Goal: Task Accomplishment & Management: Manage account settings

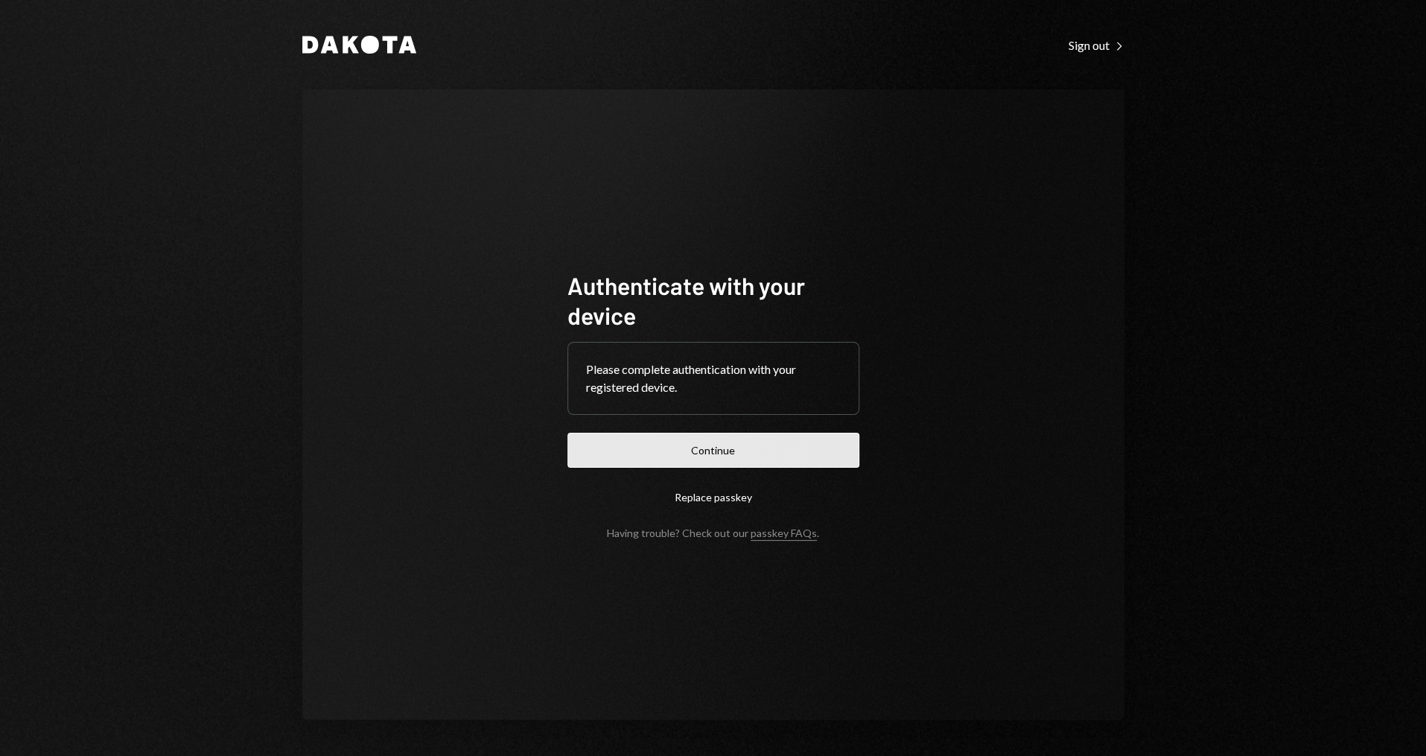
click at [681, 452] on button "Continue" at bounding box center [713, 450] width 292 height 35
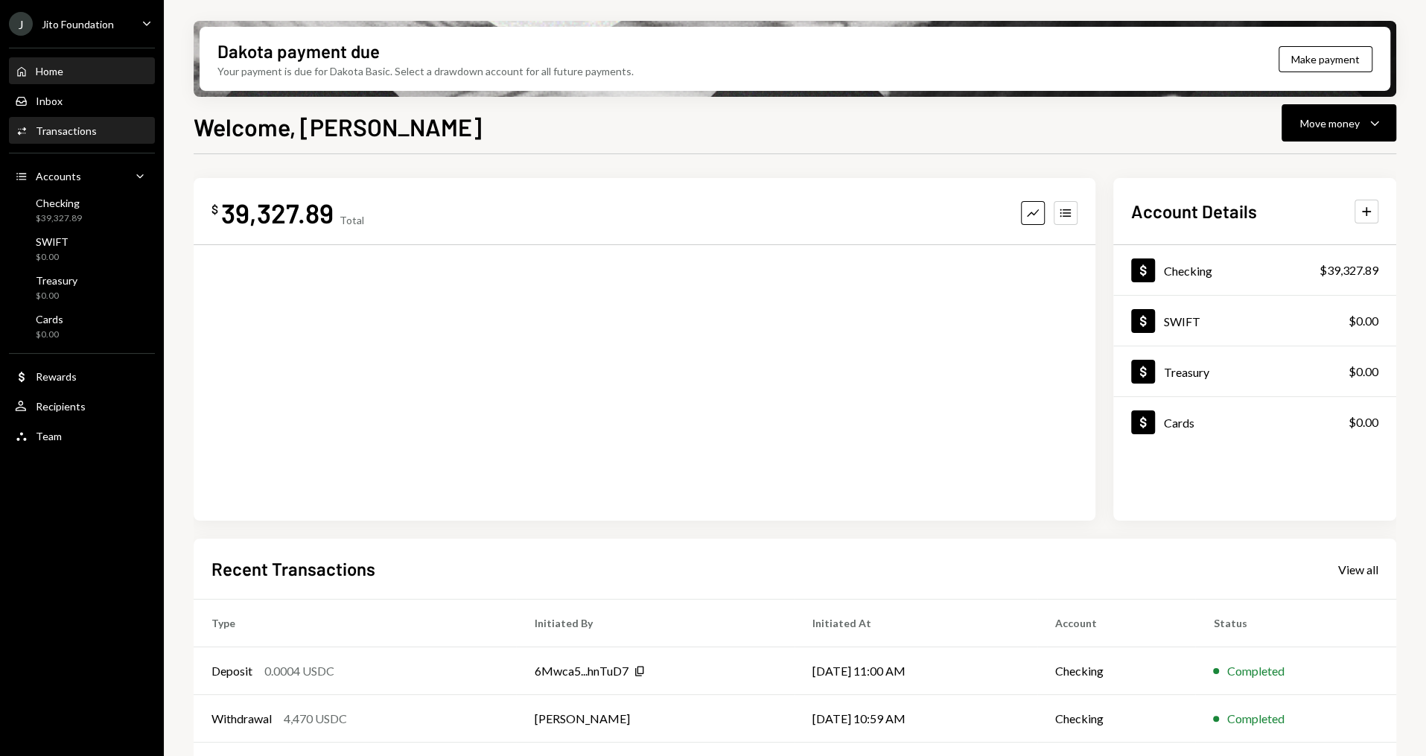
click at [66, 132] on div "Transactions" at bounding box center [66, 130] width 61 height 13
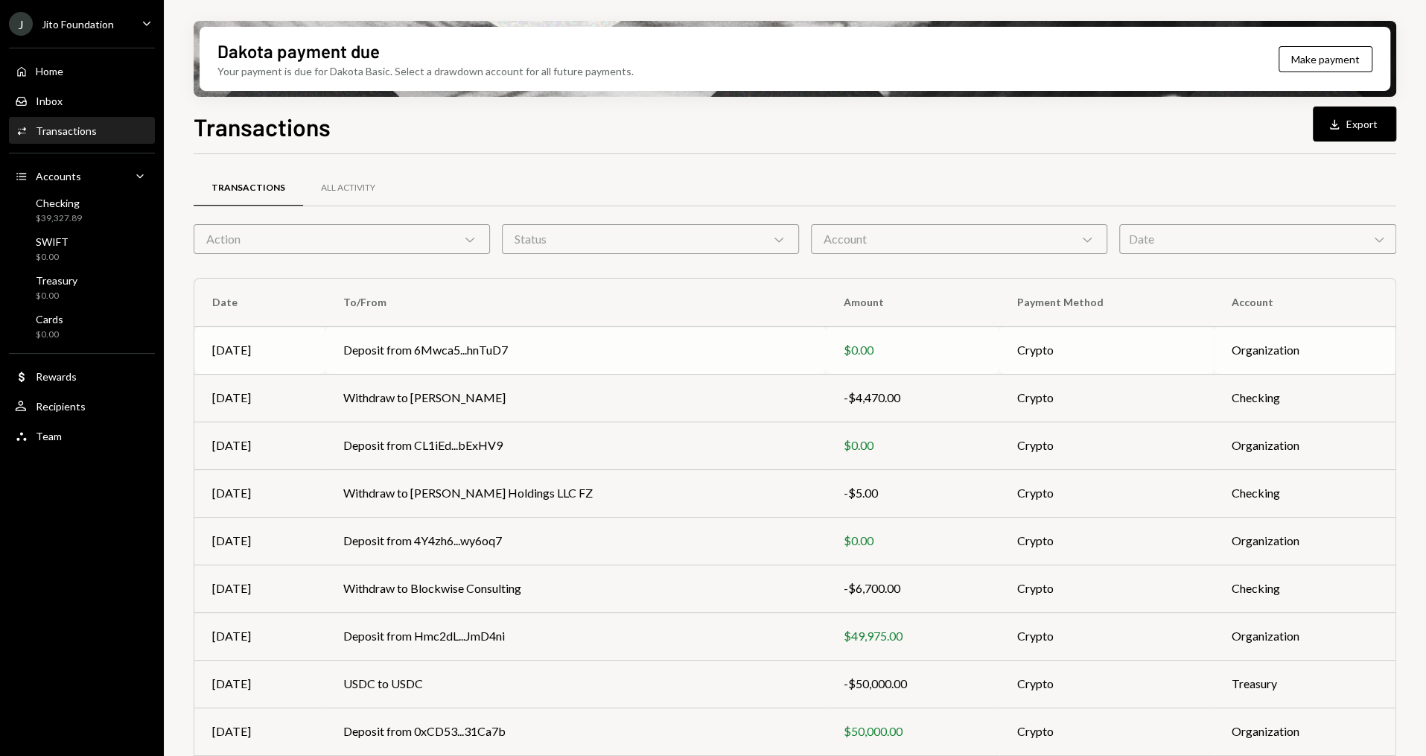
click at [474, 363] on td "Deposit from 6Mwca5...hnTuD7" at bounding box center [575, 350] width 500 height 48
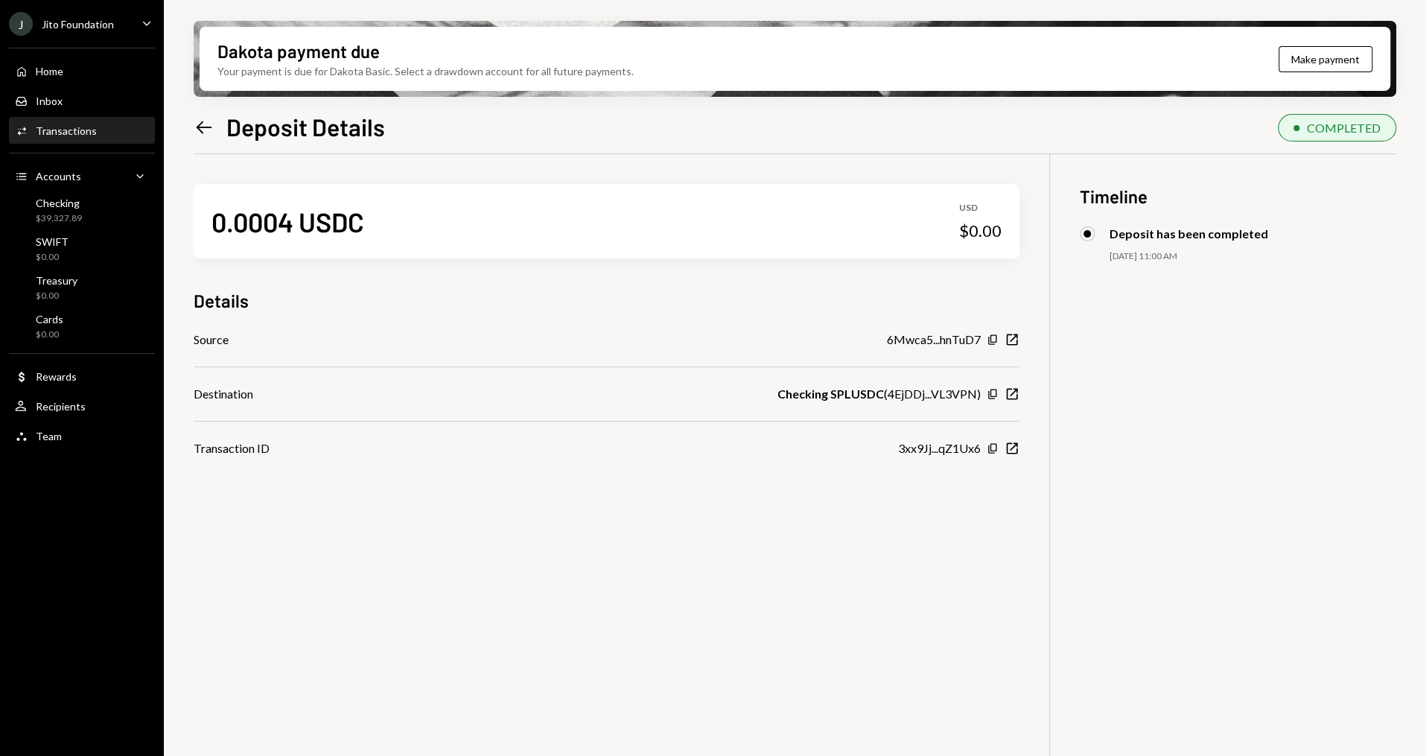
click at [196, 119] on icon "Left Arrow" at bounding box center [204, 127] width 21 height 21
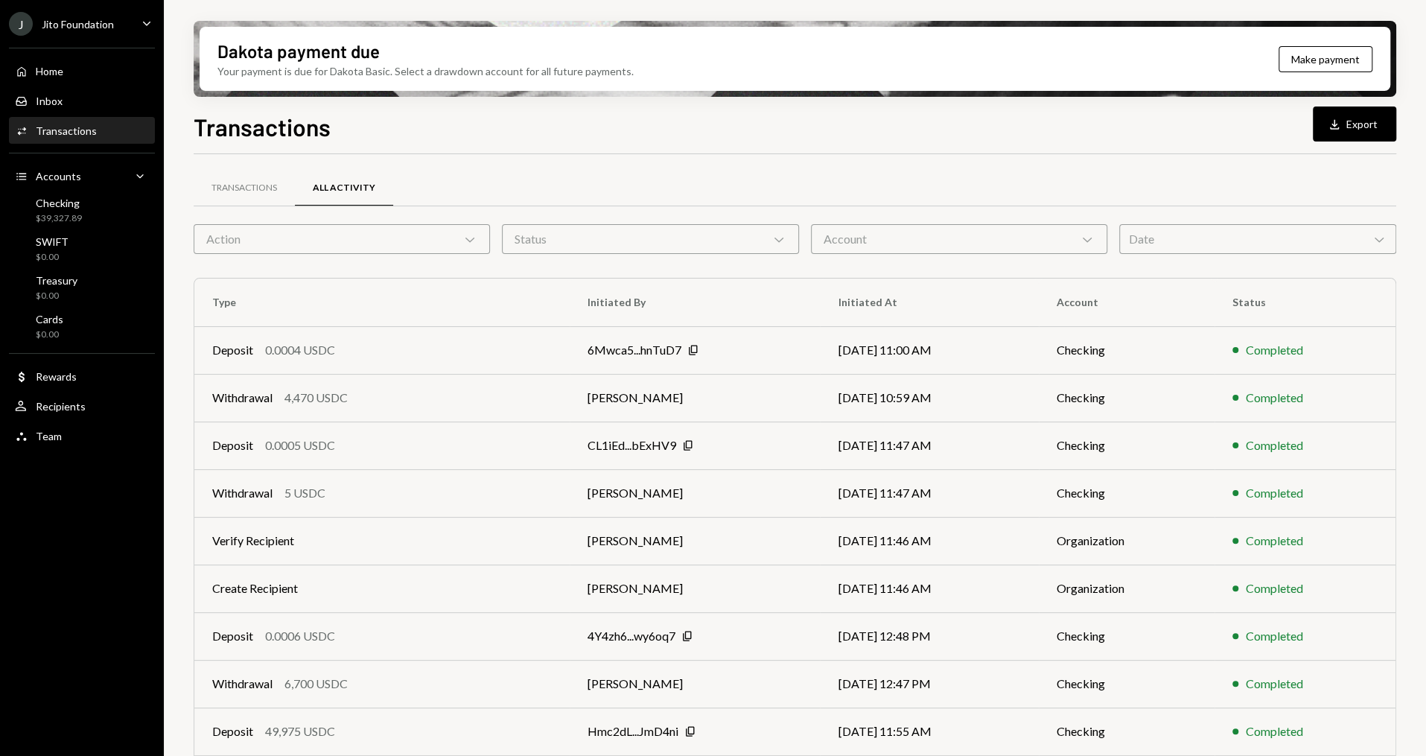
click at [358, 401] on div "Withdrawal 4,470 USDC" at bounding box center [382, 398] width 340 height 18
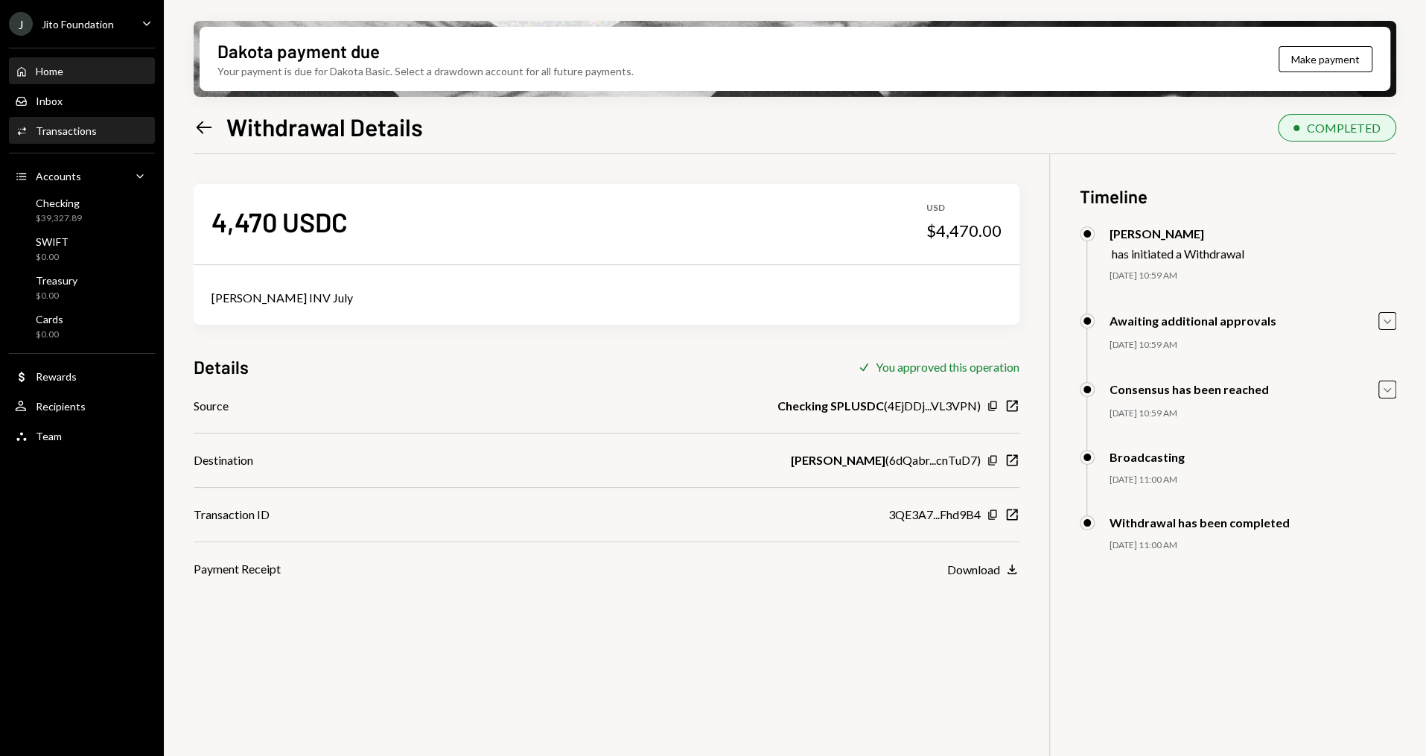
click at [92, 69] on div "Home Home" at bounding box center [82, 71] width 134 height 13
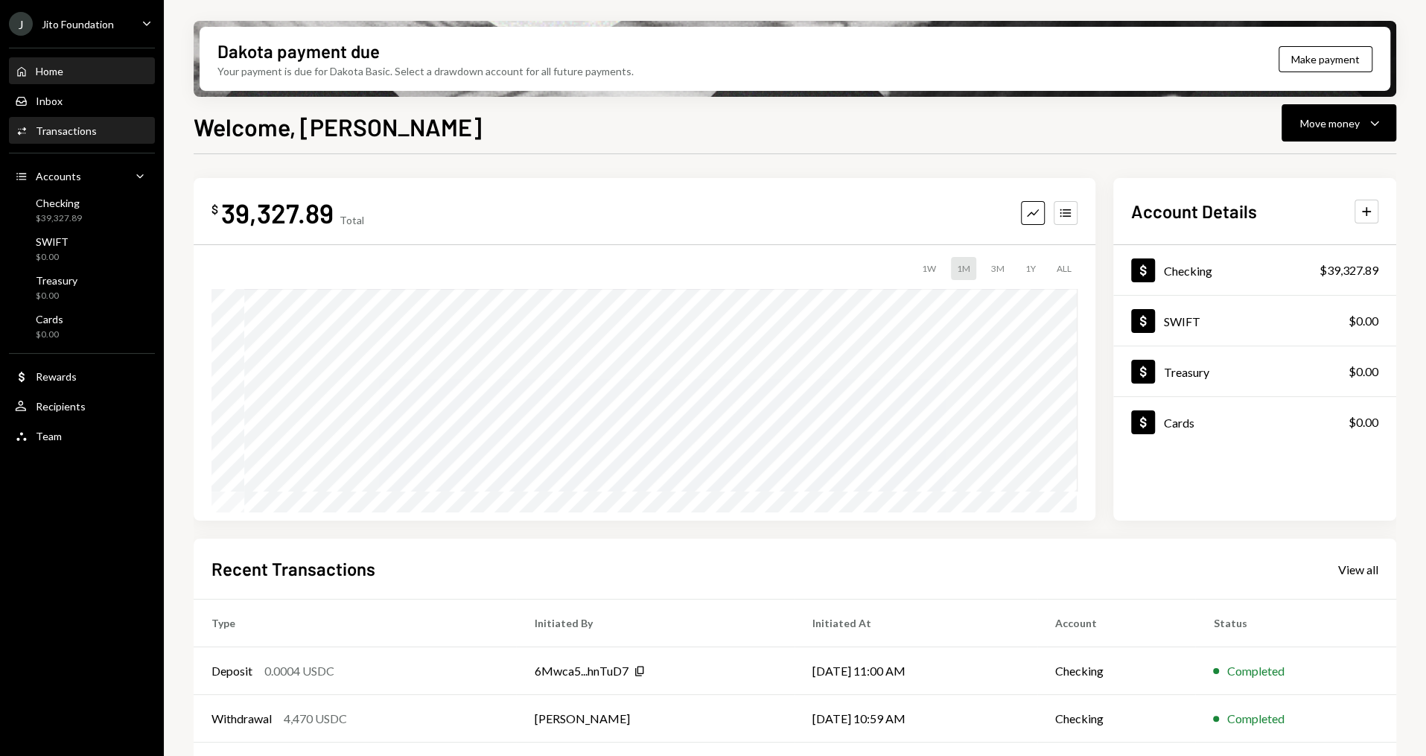
click at [115, 133] on div "Activities Transactions" at bounding box center [82, 130] width 134 height 13
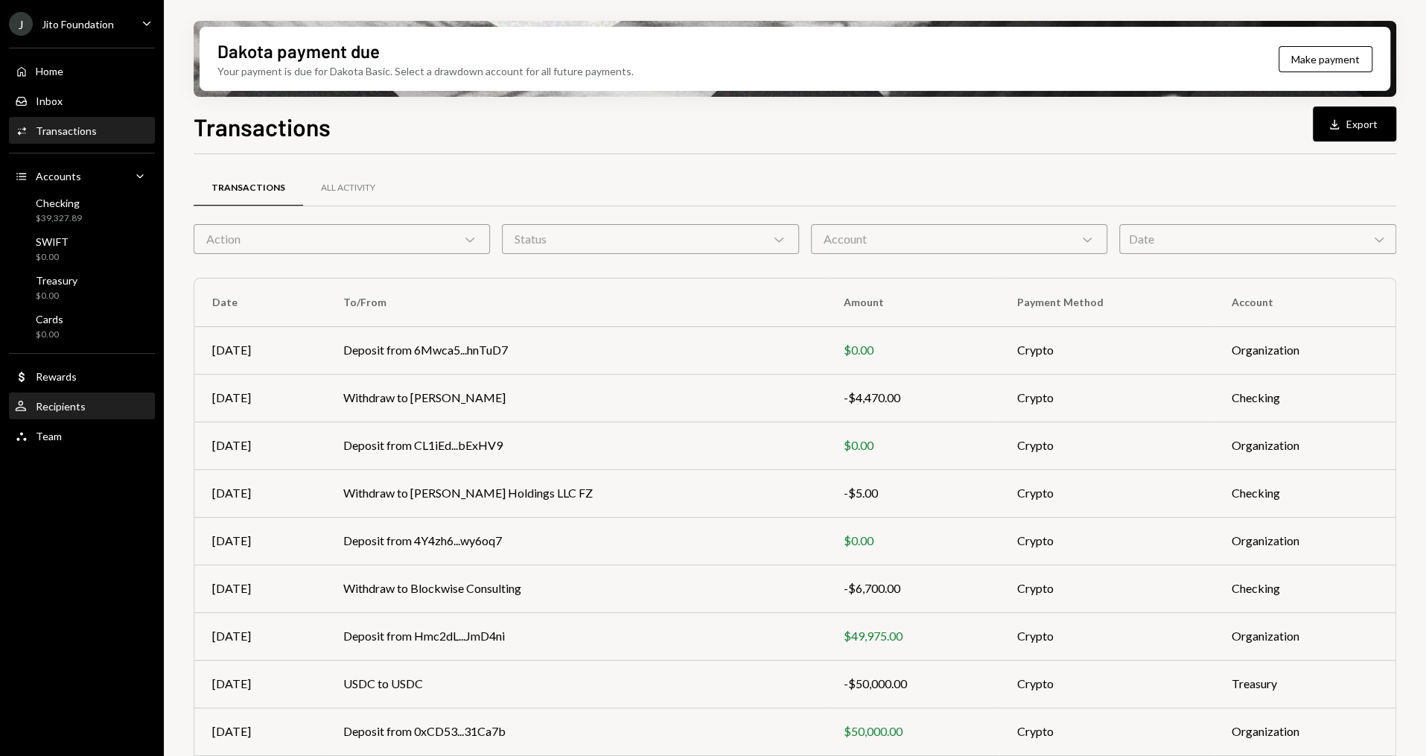
click at [86, 408] on div "User Recipients" at bounding box center [82, 406] width 134 height 13
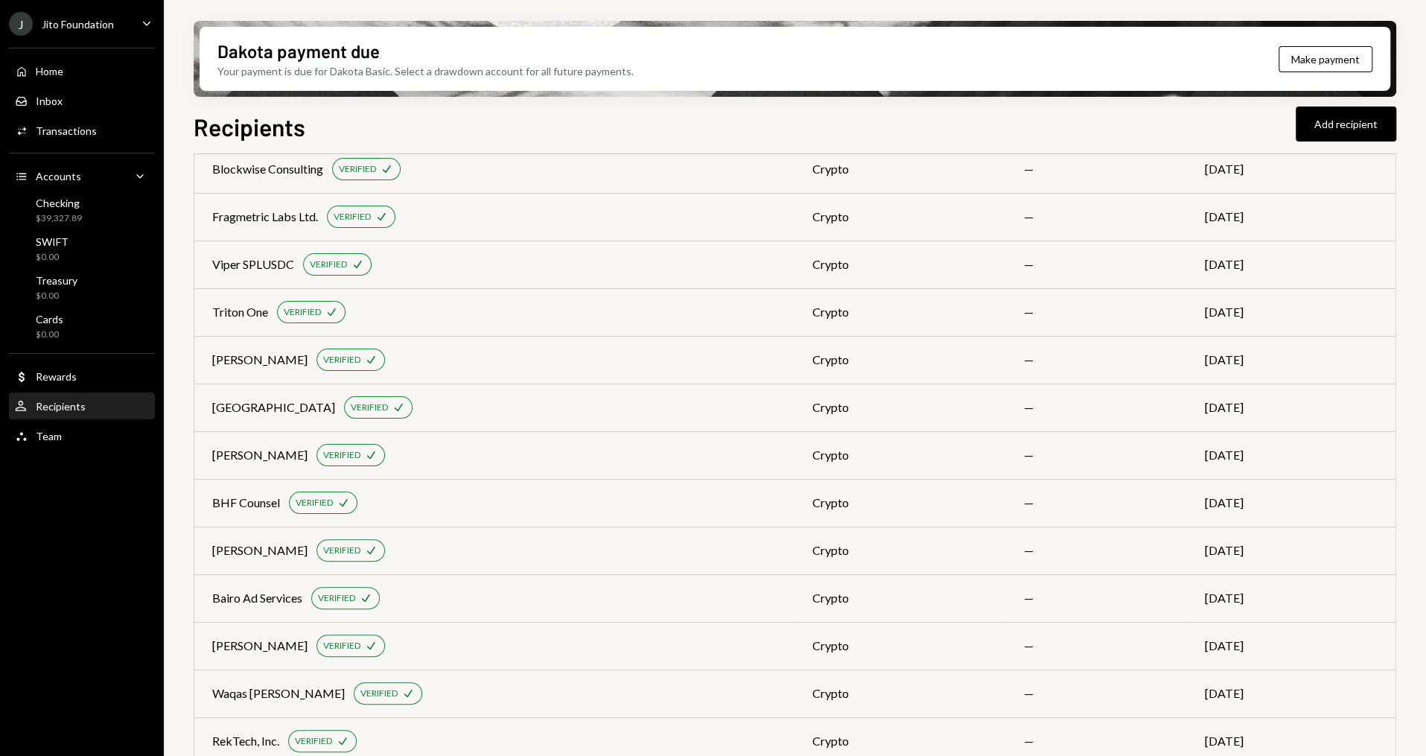
scroll to position [627, 0]
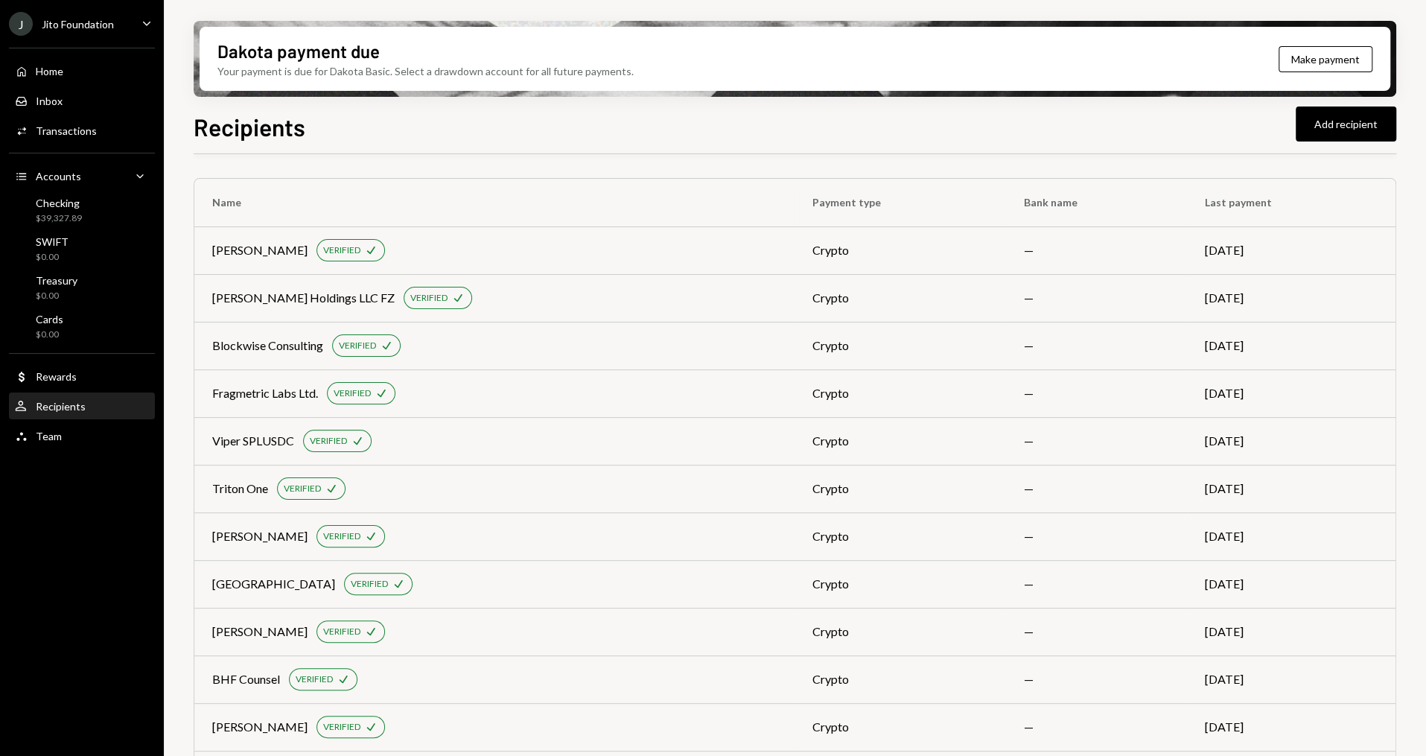
scroll to position [627, 0]
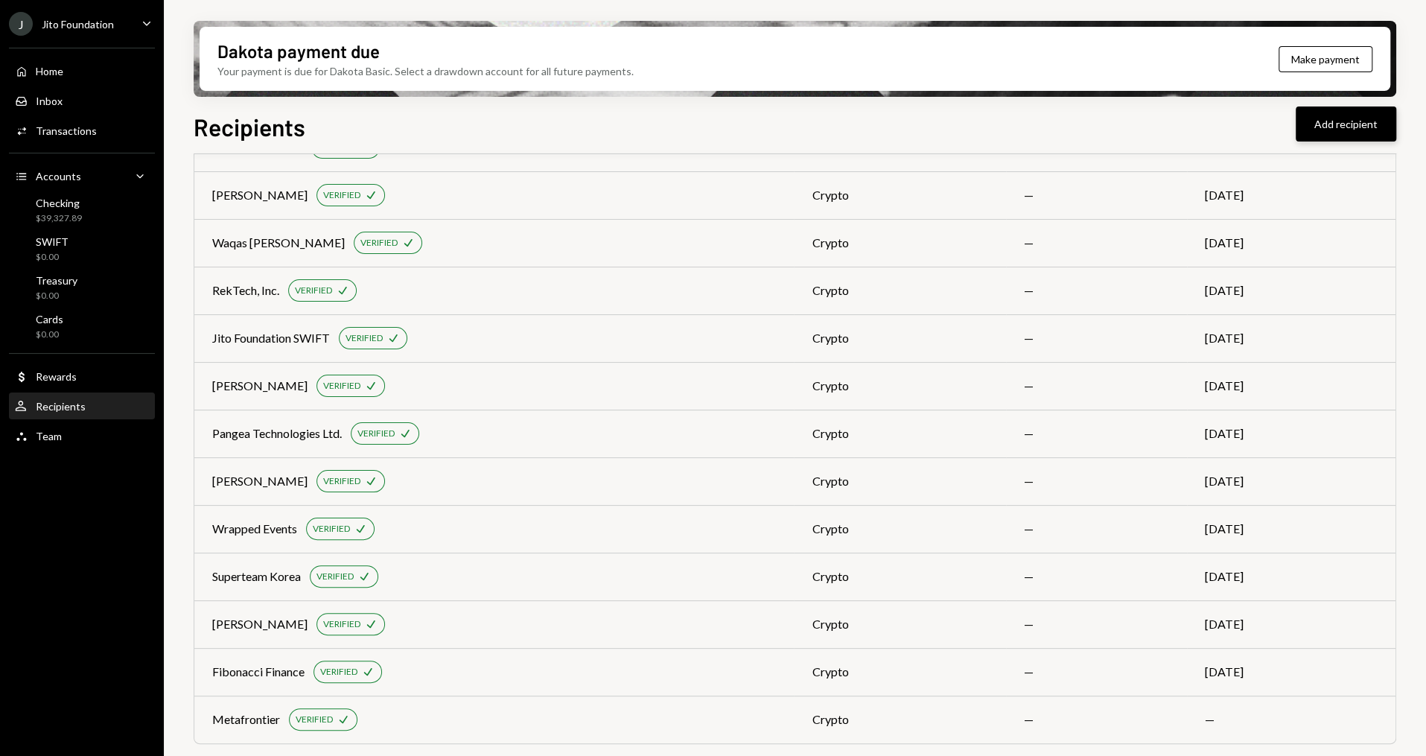
click at [1362, 115] on button "Add recipient" at bounding box center [1346, 123] width 101 height 35
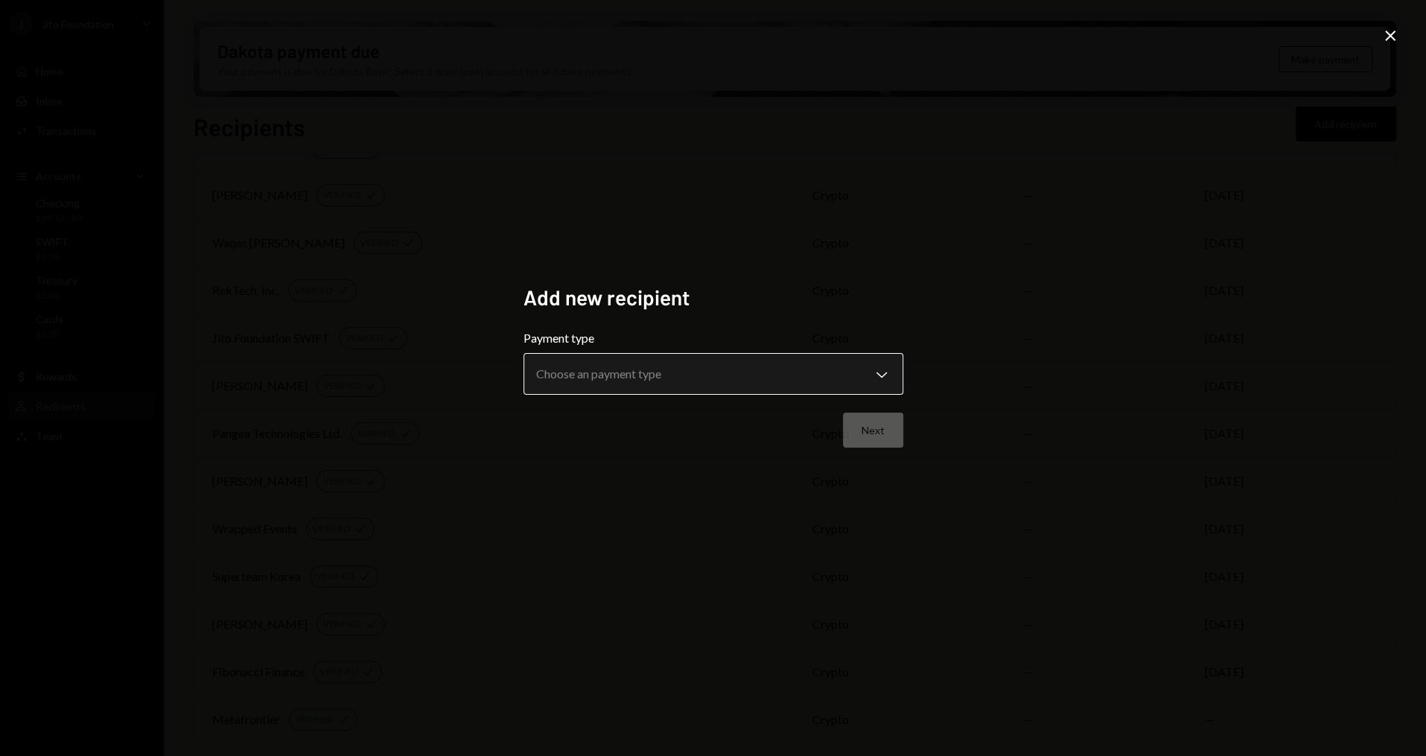
click at [682, 380] on body "J Jito Foundation Caret Down Home Home Inbox Inbox Activities Transactions Acco…" at bounding box center [713, 378] width 1426 height 756
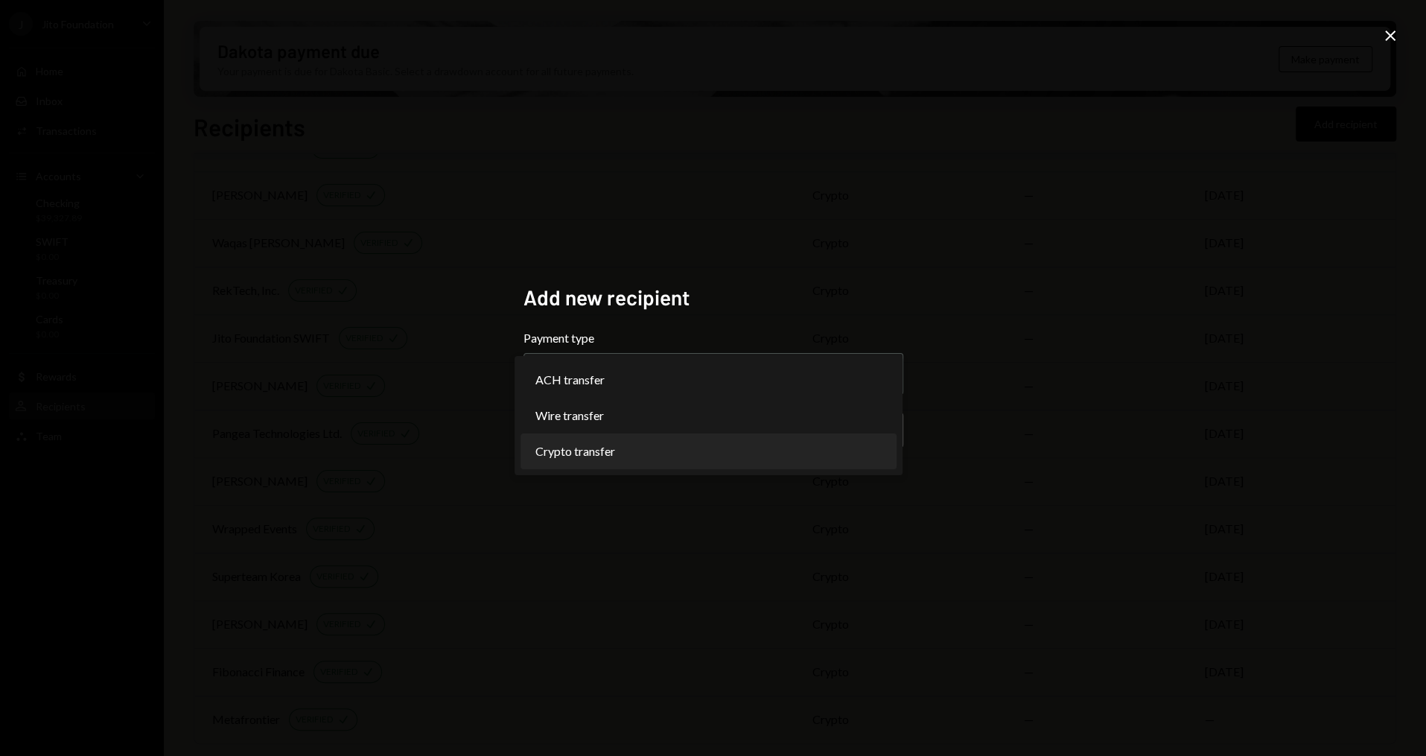
select select "******"
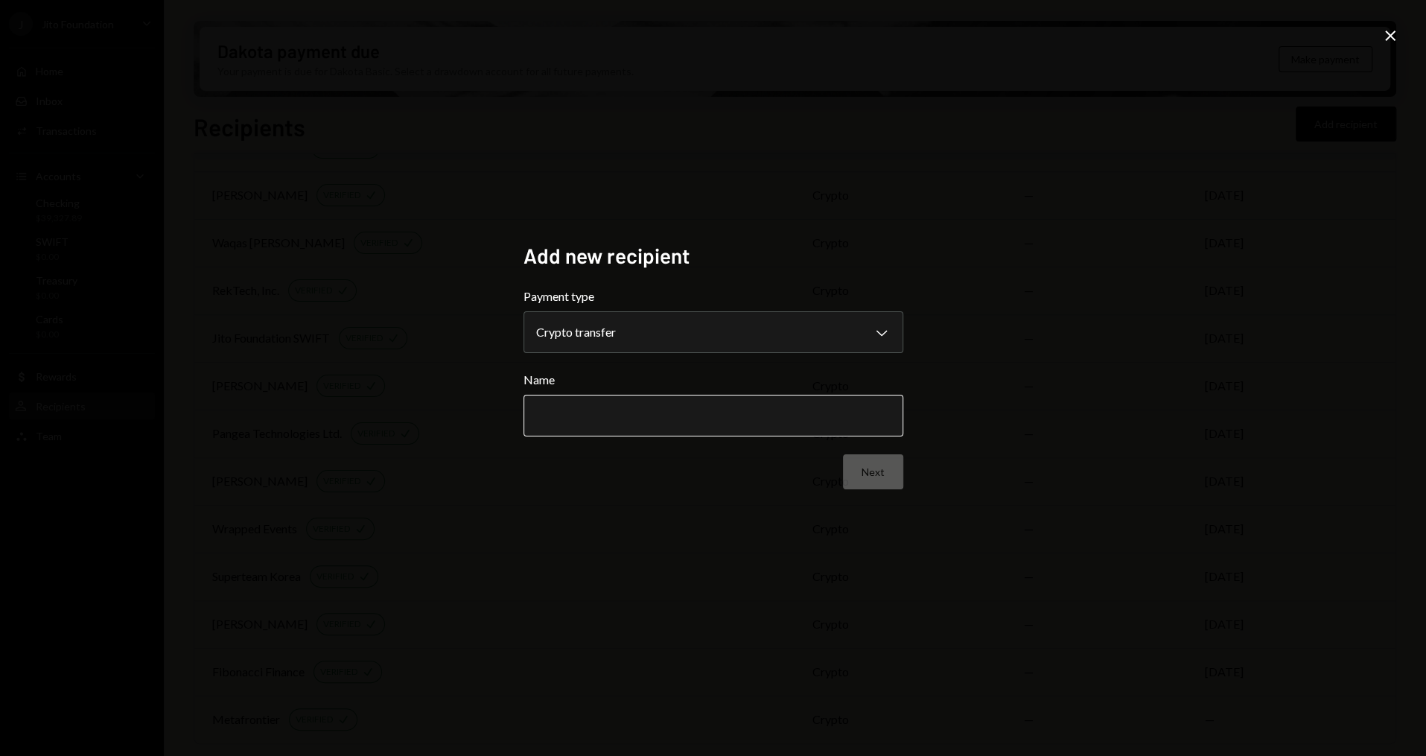
click at [657, 418] on input "Name" at bounding box center [713, 416] width 380 height 42
paste input "**********"
type input "**********"
click at [873, 475] on button "Next" at bounding box center [873, 471] width 60 height 35
click at [637, 341] on body "J Jito Foundation Caret Down Home Home Inbox Inbox Activities Transactions Acco…" at bounding box center [713, 378] width 1426 height 756
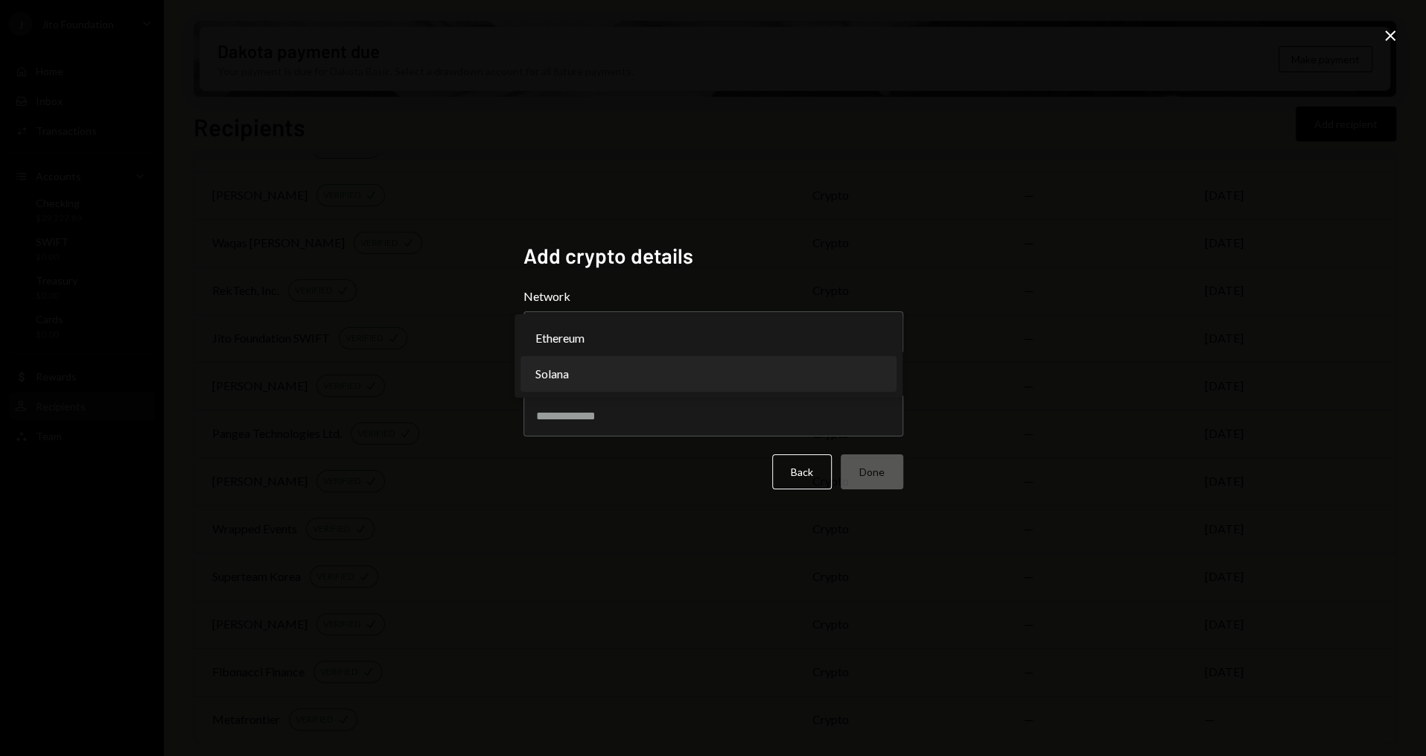
select select "**********"
click at [648, 419] on input "Address" at bounding box center [713, 416] width 380 height 42
paste input "**********"
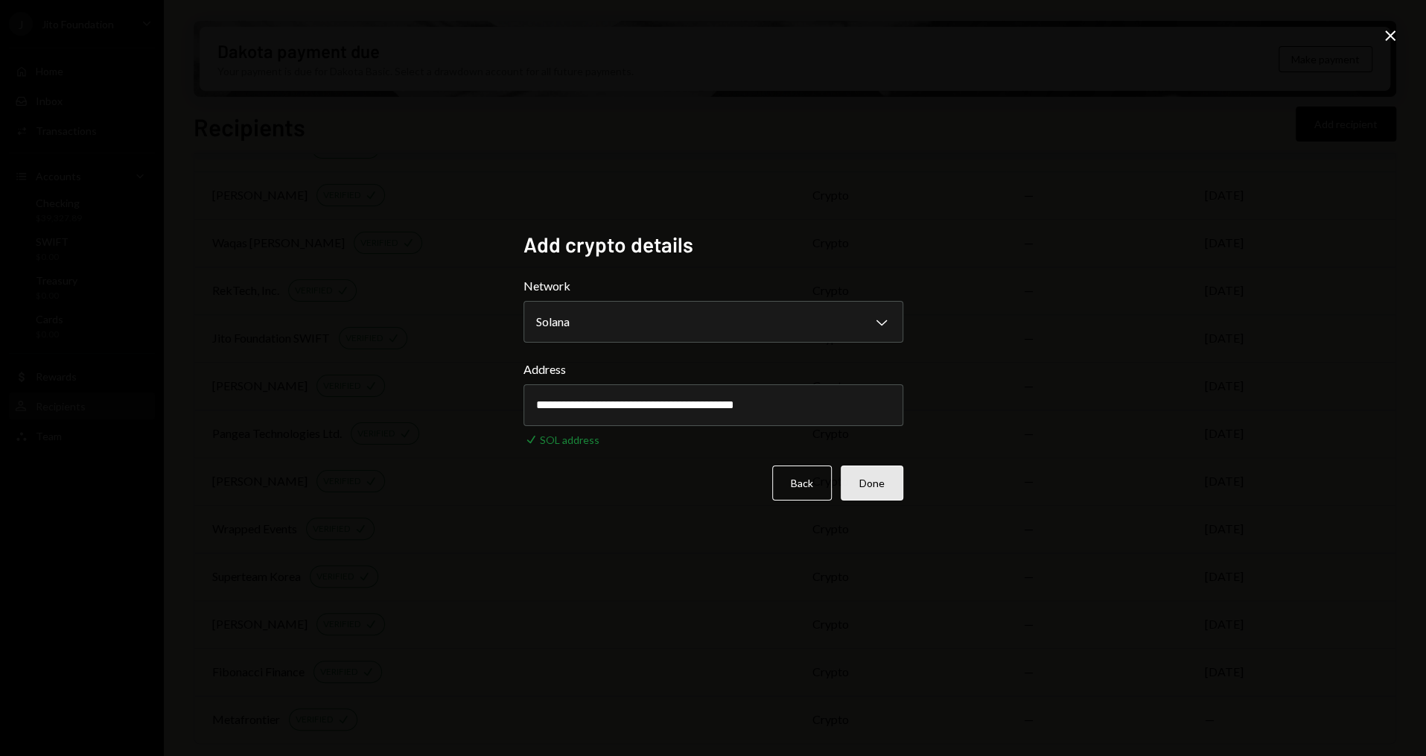
type input "**********"
click at [876, 477] on button "Done" at bounding box center [872, 482] width 63 height 35
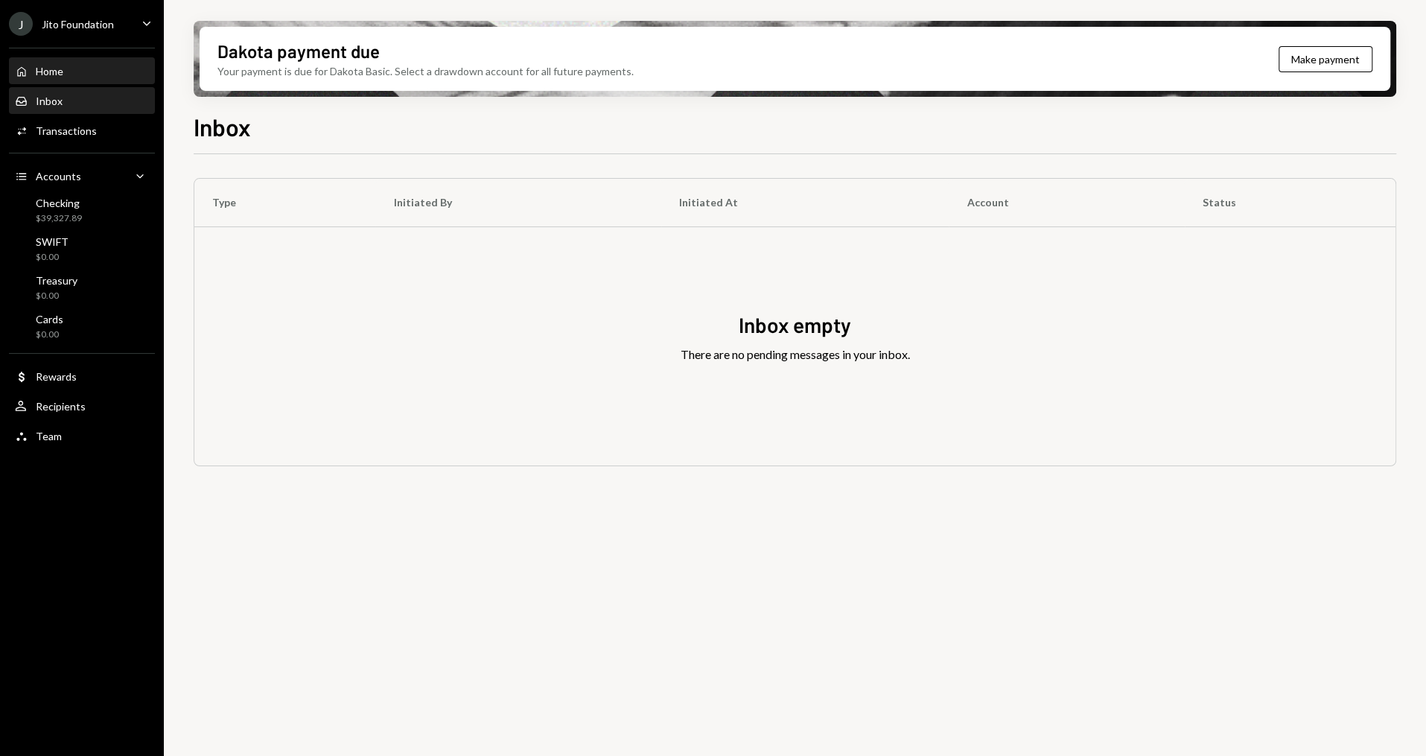
click at [102, 69] on div "Home Home" at bounding box center [82, 71] width 134 height 13
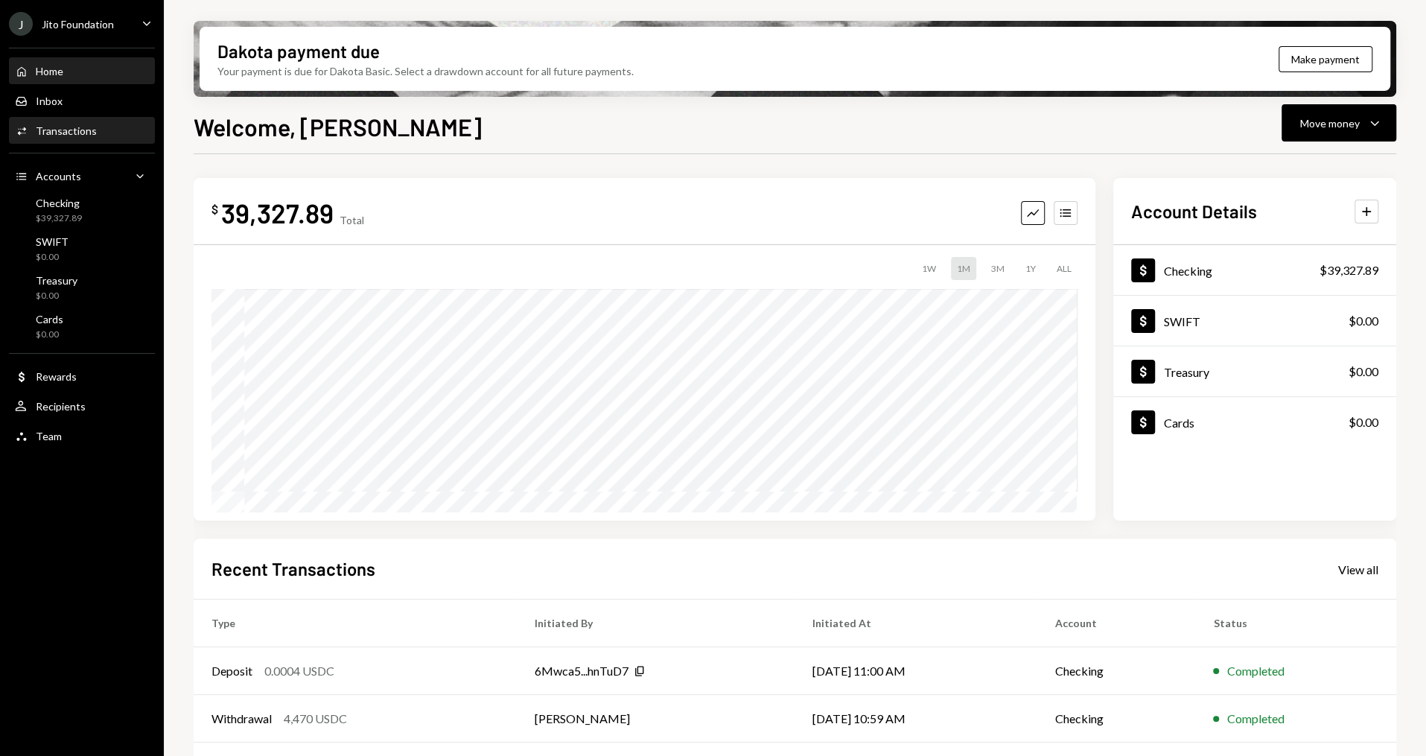
click at [79, 129] on div "Transactions" at bounding box center [66, 130] width 61 height 13
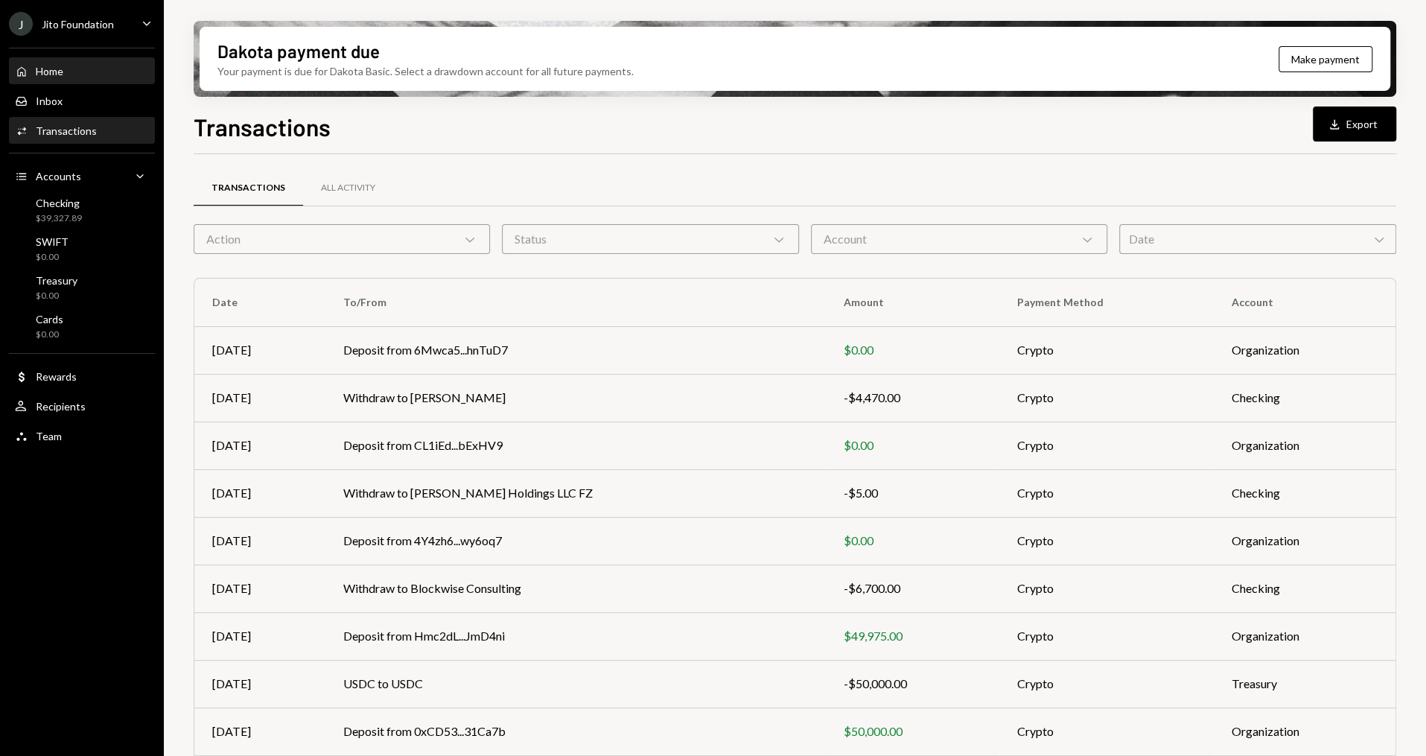
click at [83, 67] on div "Home Home" at bounding box center [82, 71] width 134 height 13
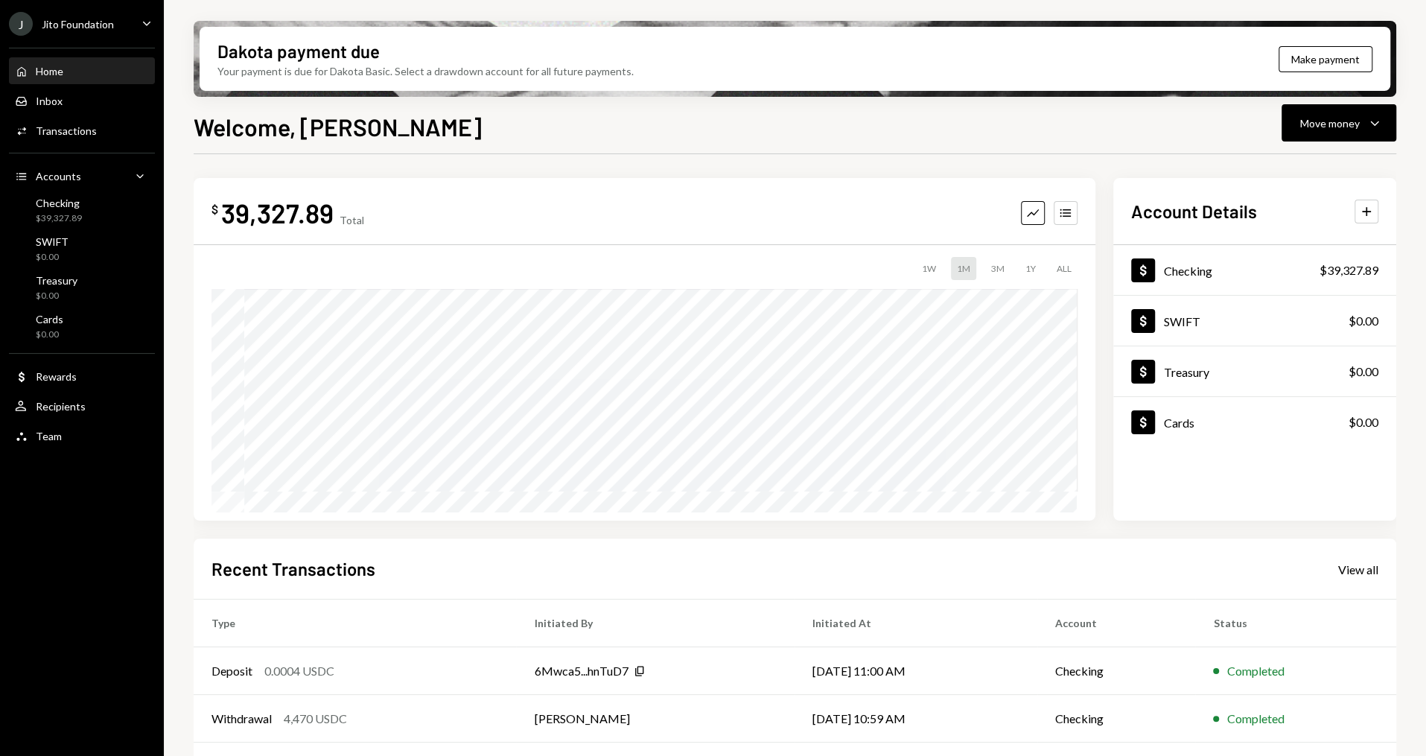
scroll to position [141, 0]
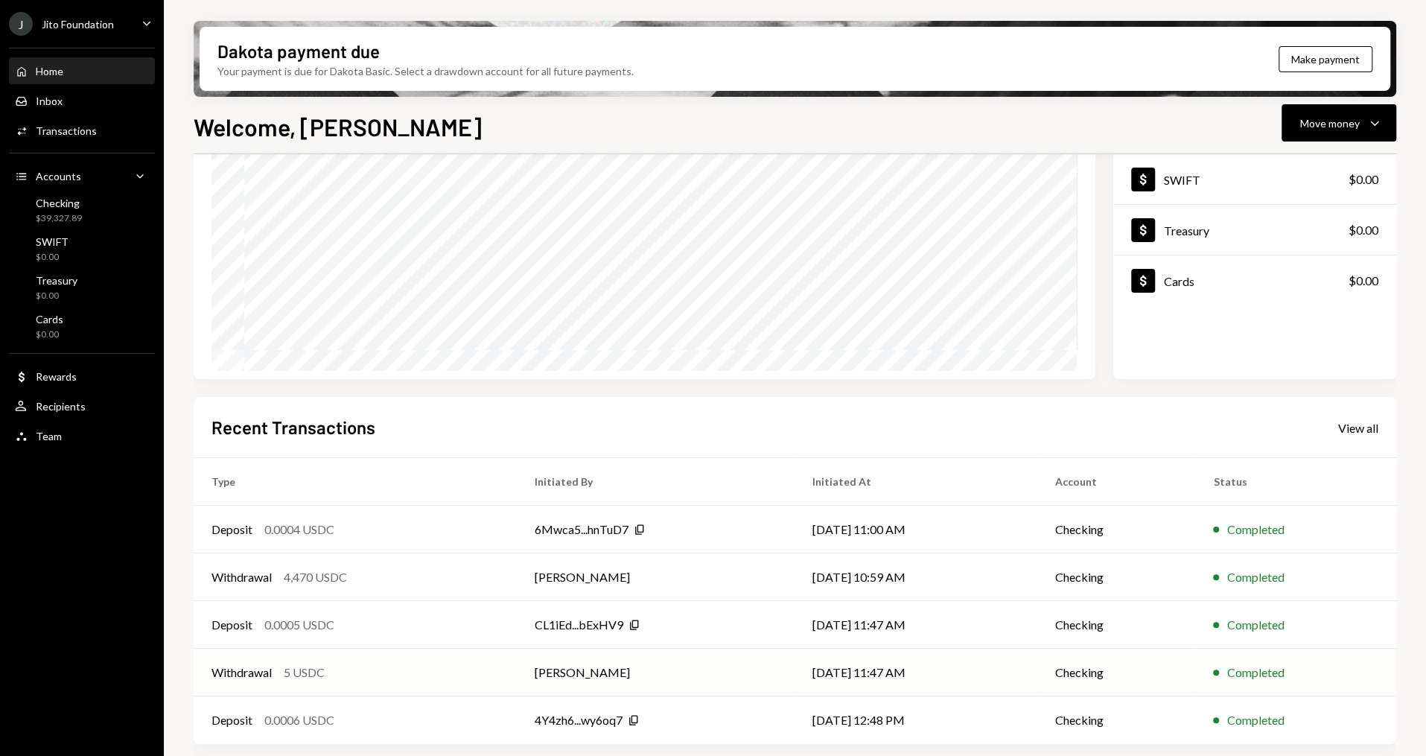
click at [404, 667] on div "Withdrawal 5 USDC" at bounding box center [354, 672] width 287 height 18
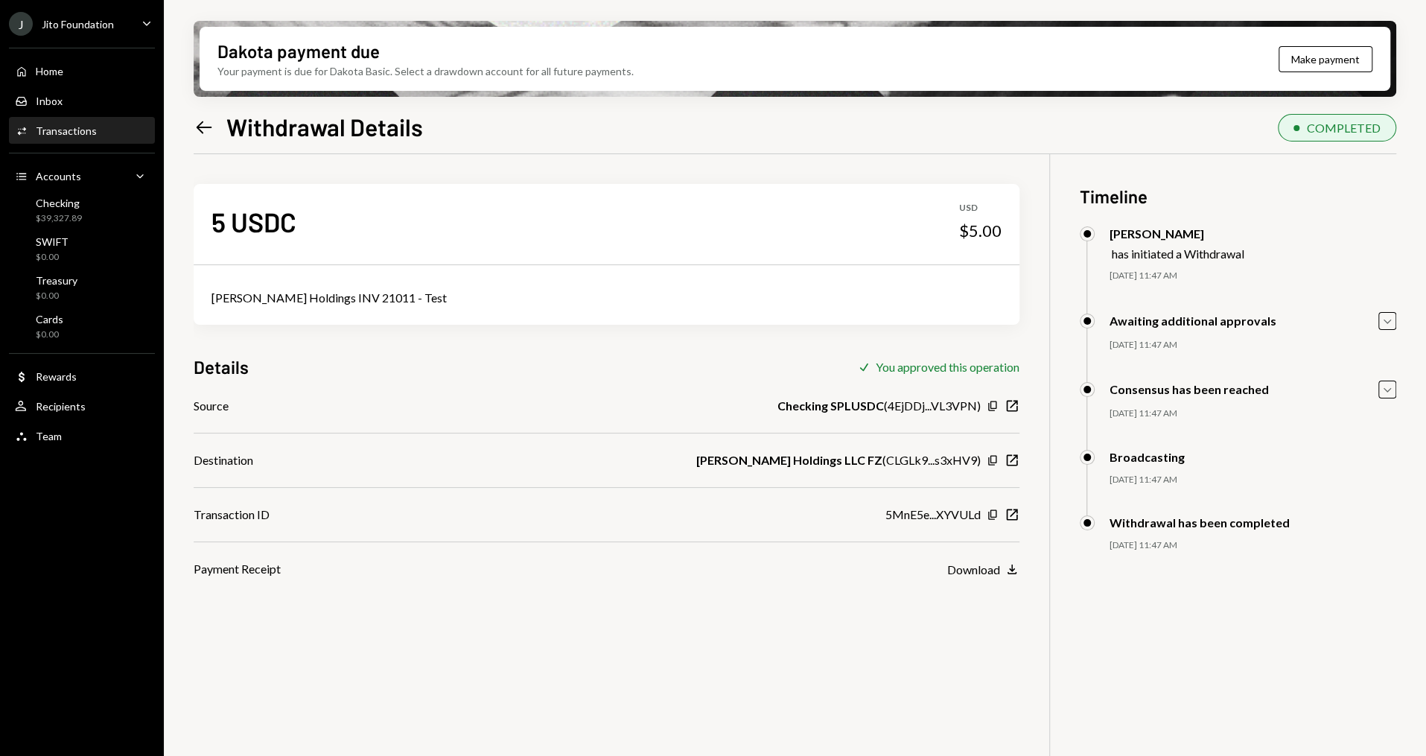
click at [322, 299] on div "Raposa Holdings INV 21011 - Test" at bounding box center [606, 298] width 790 height 18
copy div "Raposa Holdings INV 21011 - Test"
click at [74, 68] on div "Home Home" at bounding box center [82, 71] width 134 height 13
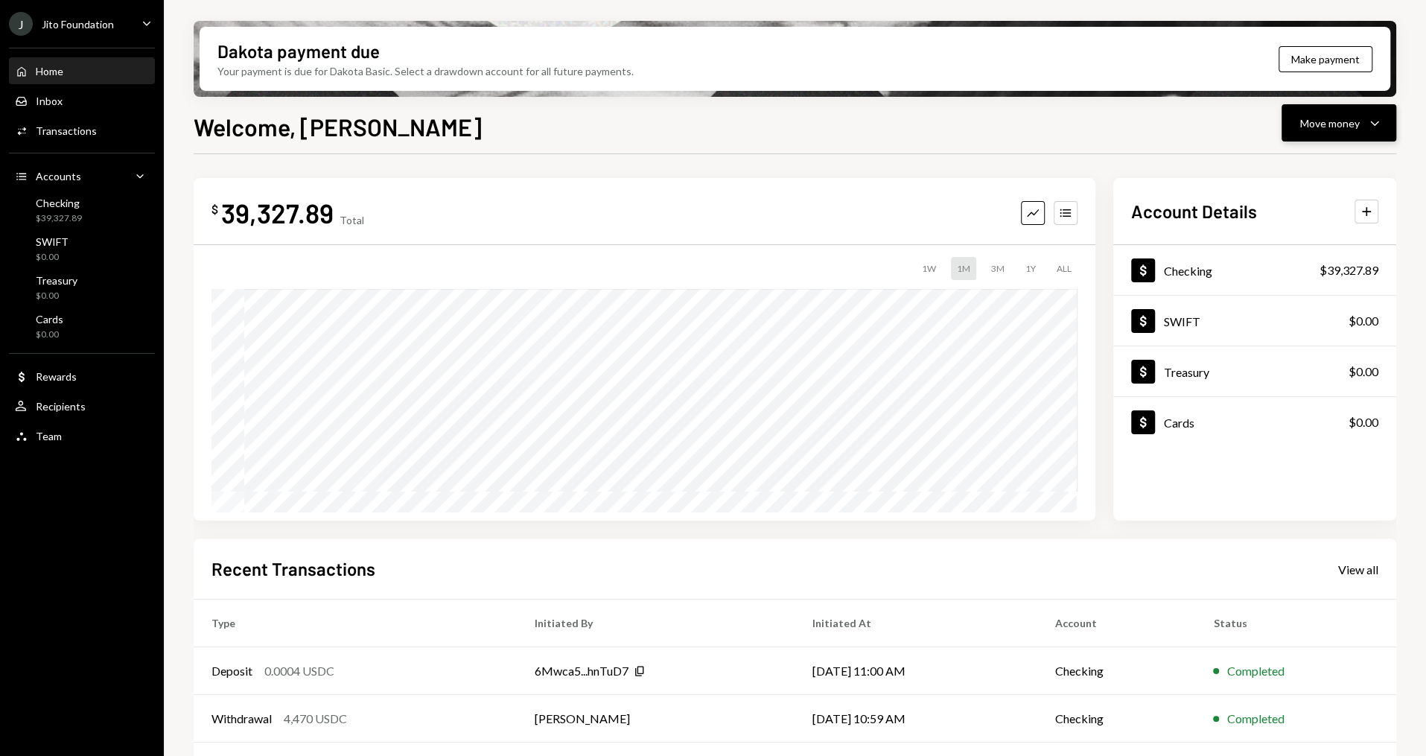
click at [1388, 132] on button "Move money Caret Down" at bounding box center [1338, 122] width 115 height 37
click at [1328, 166] on div "Send" at bounding box center [1326, 168] width 109 height 16
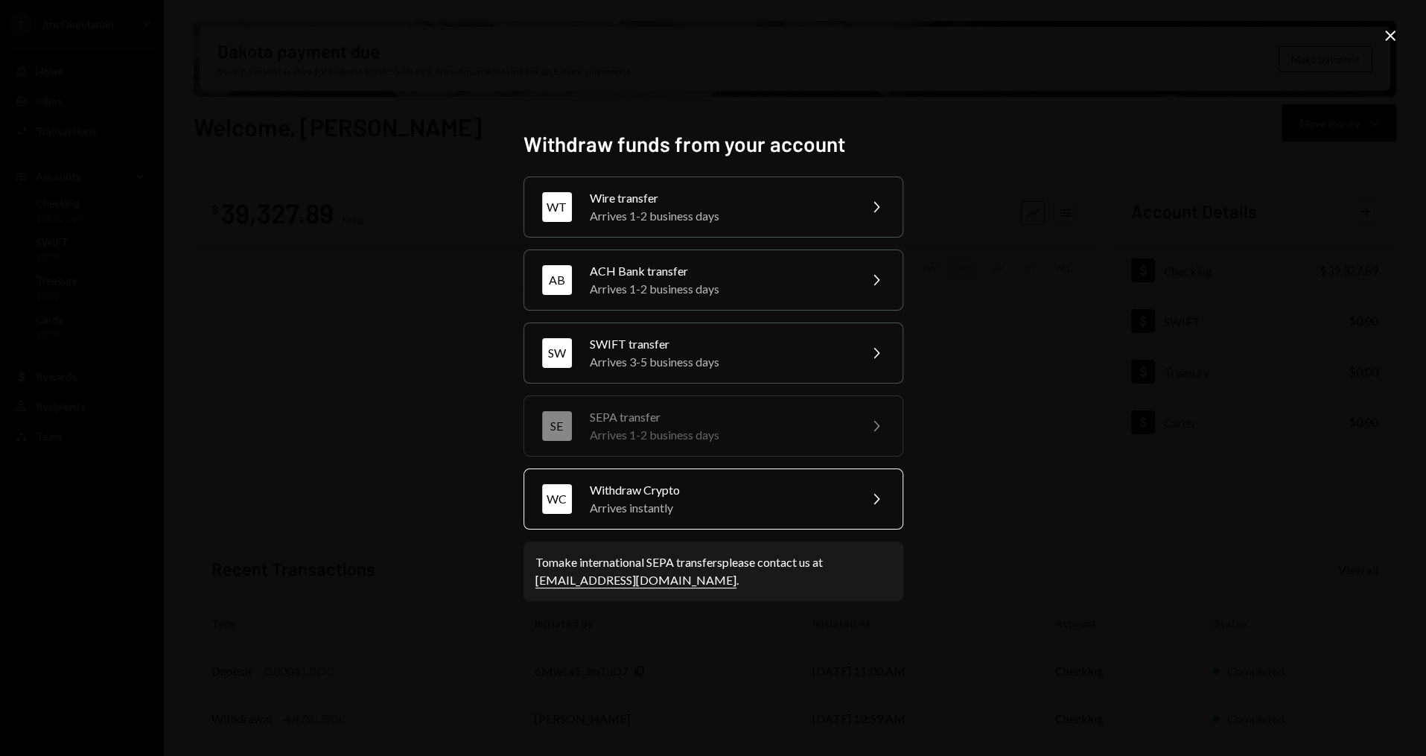
click at [729, 493] on div "Withdraw Crypto" at bounding box center [719, 490] width 259 height 18
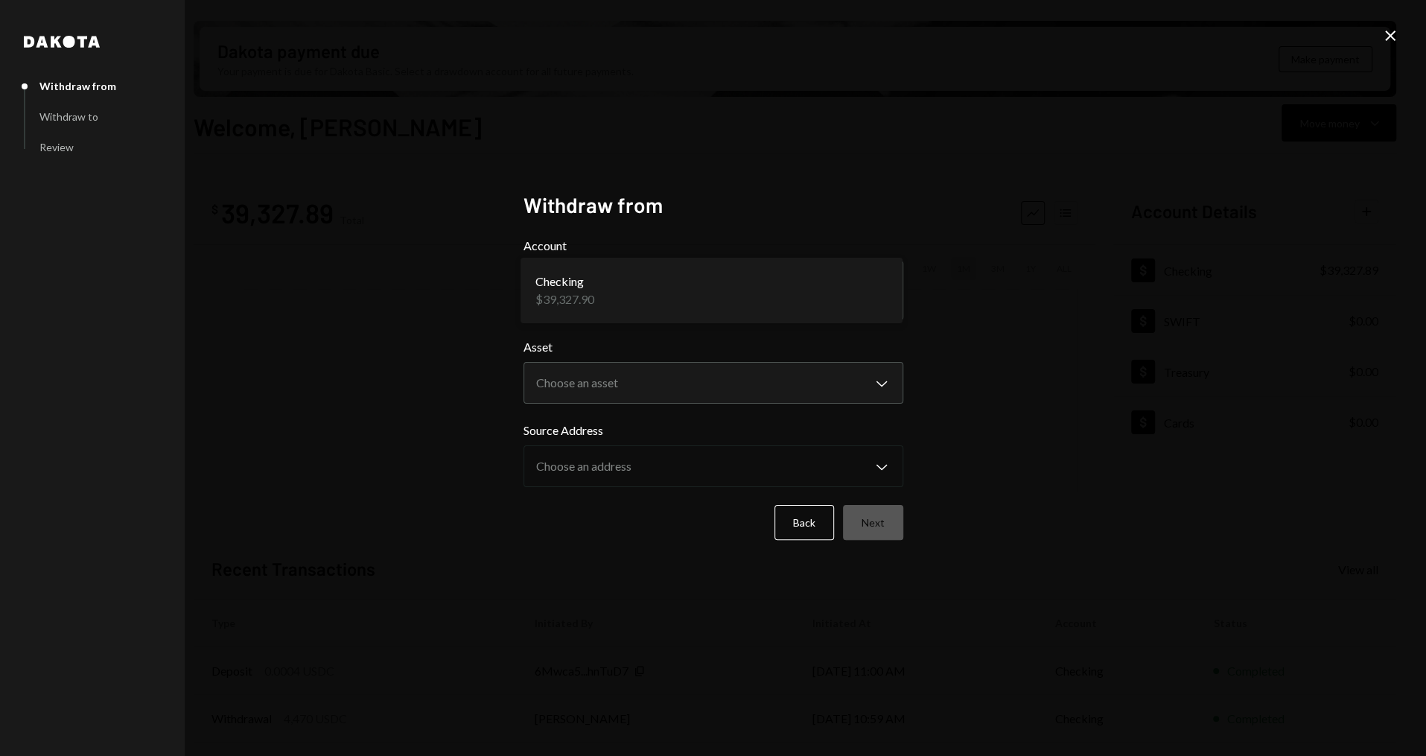
click at [612, 313] on body "J Jito Foundation Caret Down Home Home Inbox Inbox Activities Transactions Acco…" at bounding box center [713, 378] width 1426 height 756
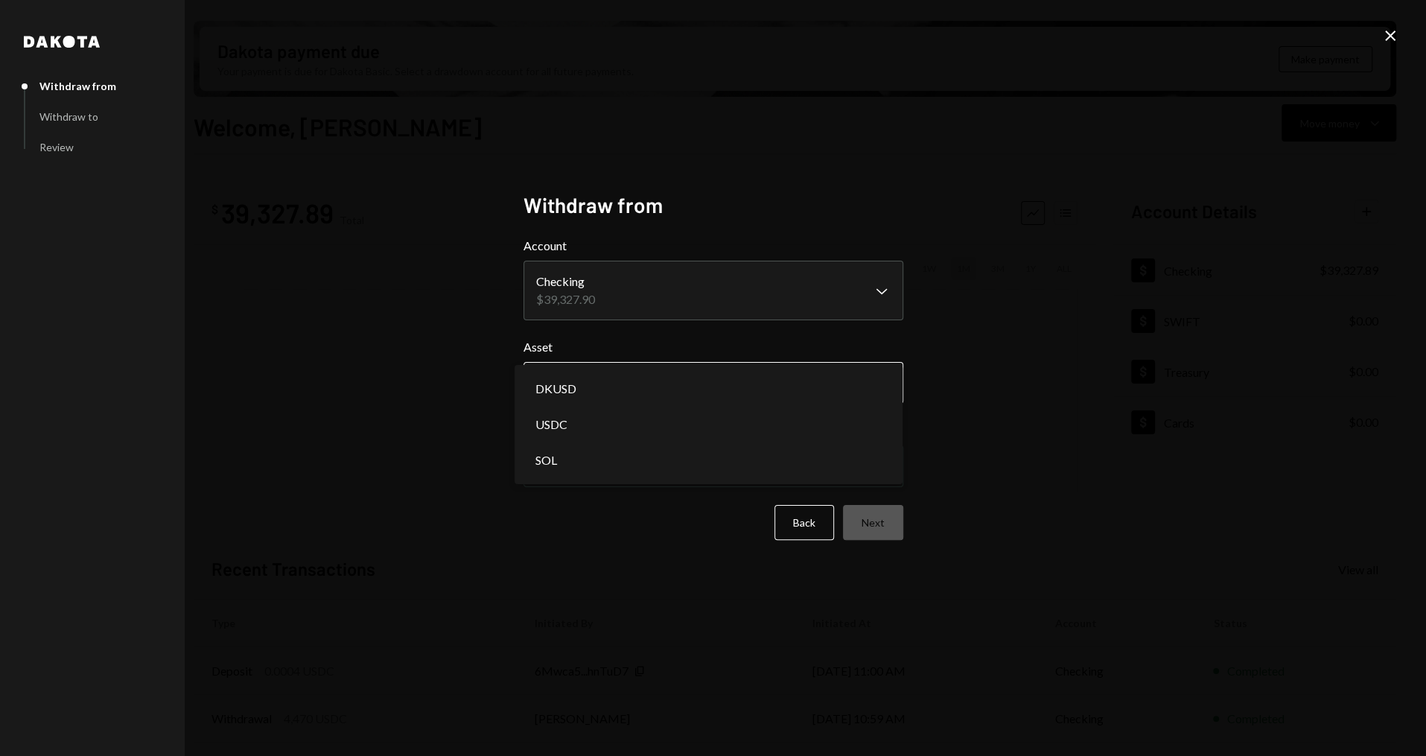
click at [610, 370] on body "J Jito Foundation Caret Down Home Home Inbox Inbox Activities Transactions Acco…" at bounding box center [713, 378] width 1426 height 756
select select "****"
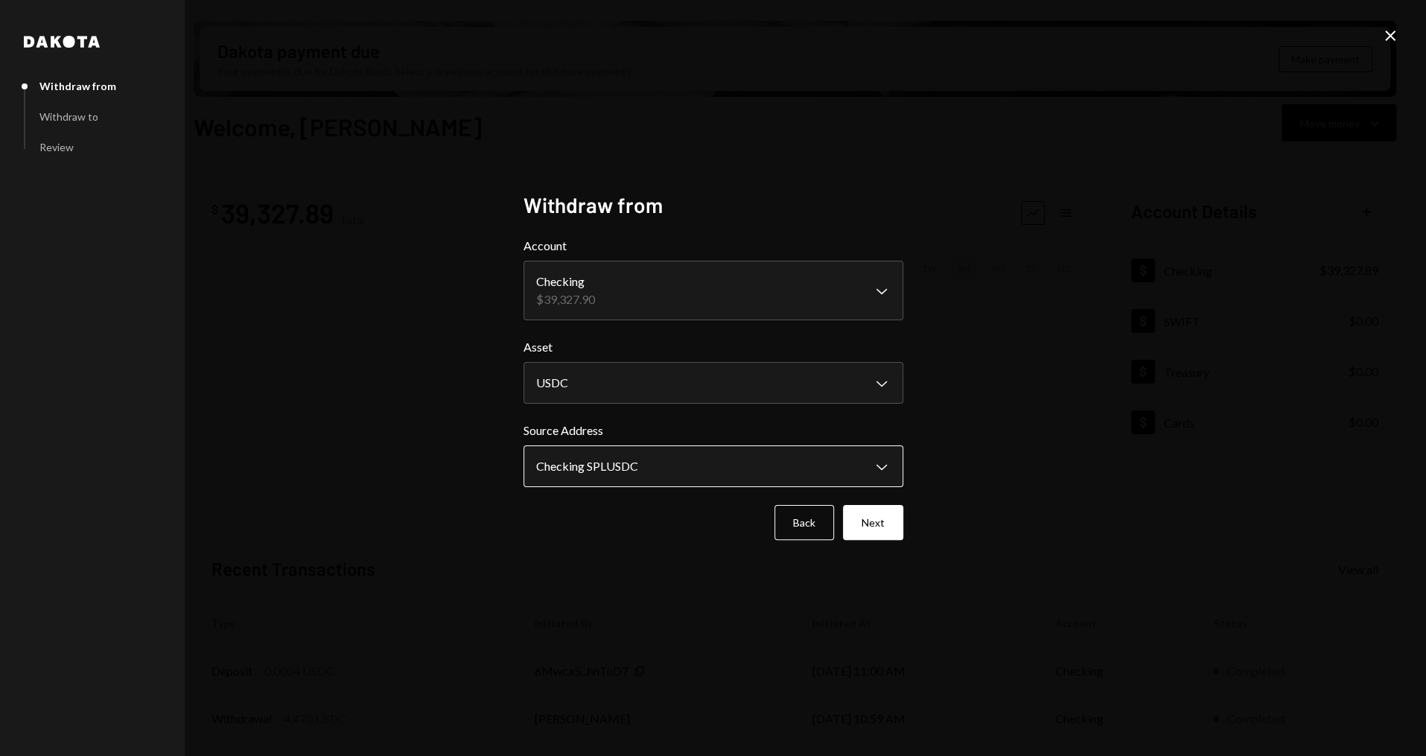
click at [605, 472] on body "J Jito Foundation Caret Down Home Home Inbox Inbox Activities Transactions Acco…" at bounding box center [713, 378] width 1426 height 756
click at [884, 518] on button "Next" at bounding box center [873, 522] width 60 height 35
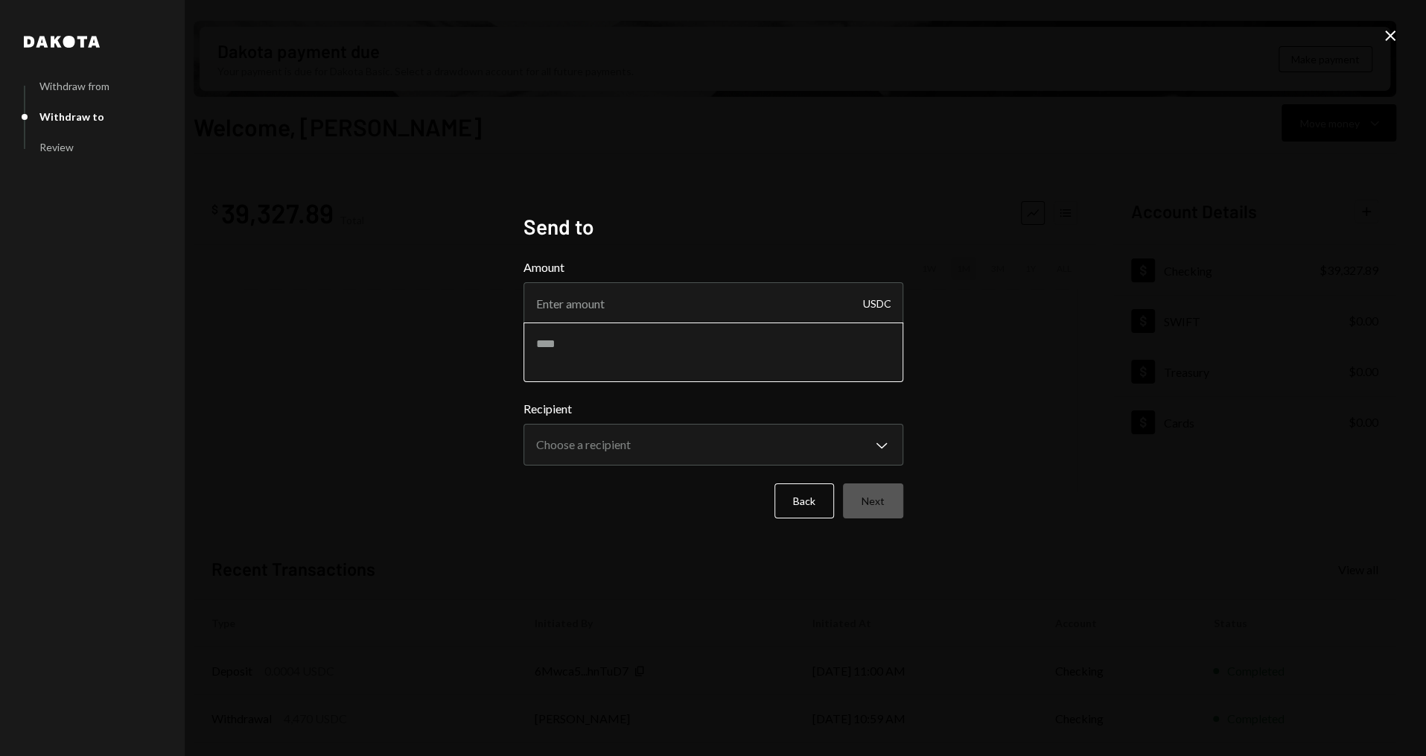
click at [625, 348] on textarea at bounding box center [713, 352] width 380 height 60
paste textarea "**********"
type textarea "**********"
click at [625, 301] on input "Amount" at bounding box center [713, 303] width 380 height 42
type input "4995"
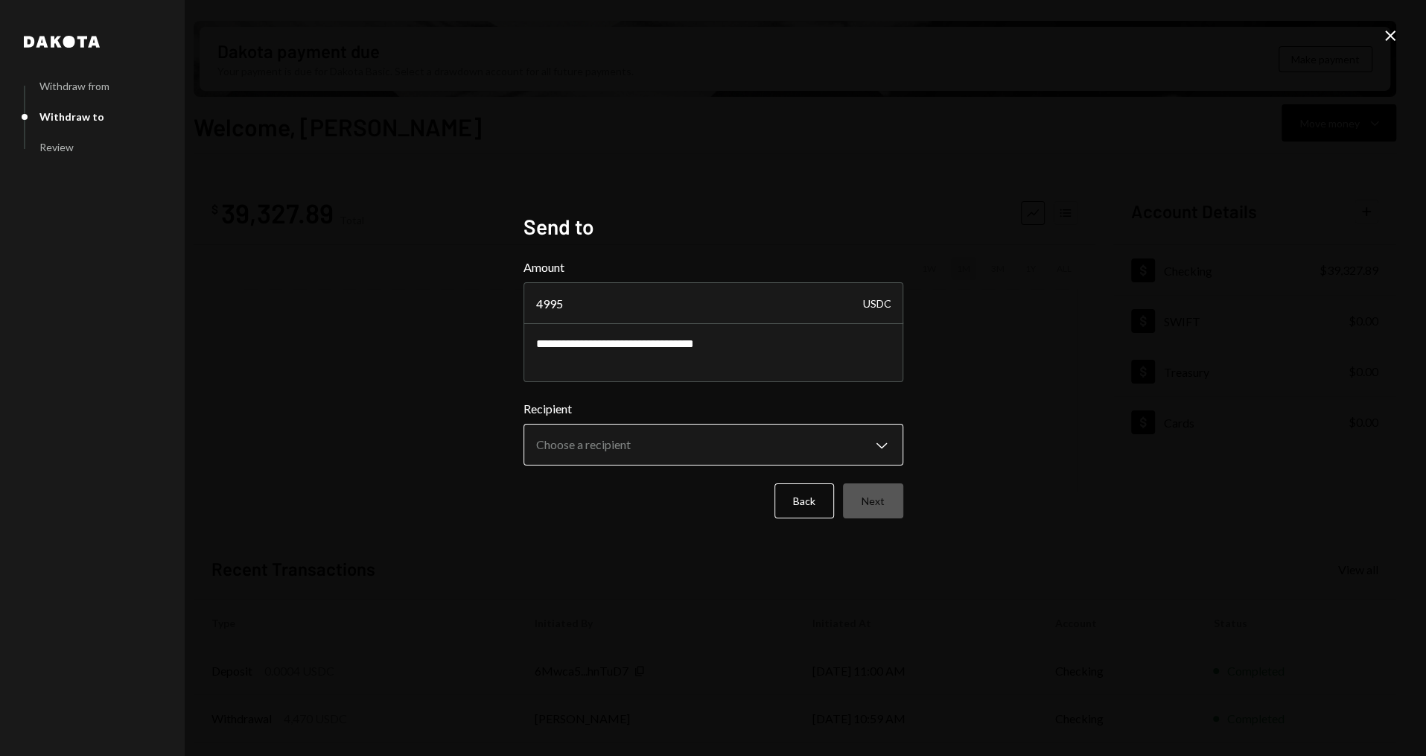
click at [671, 442] on body "J Jito Foundation Caret Down Home Home Inbox Inbox Activities Transactions Acco…" at bounding box center [713, 378] width 1426 height 756
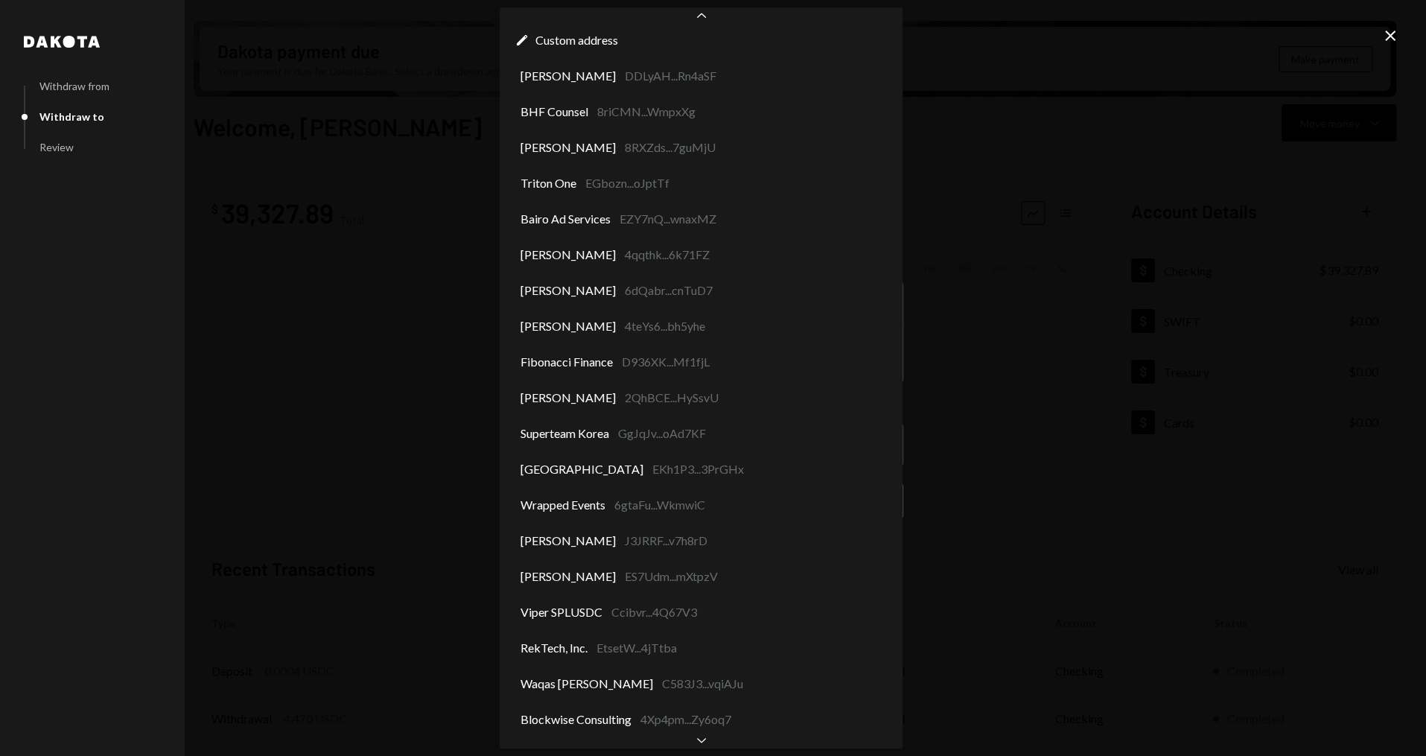
scroll to position [110, 0]
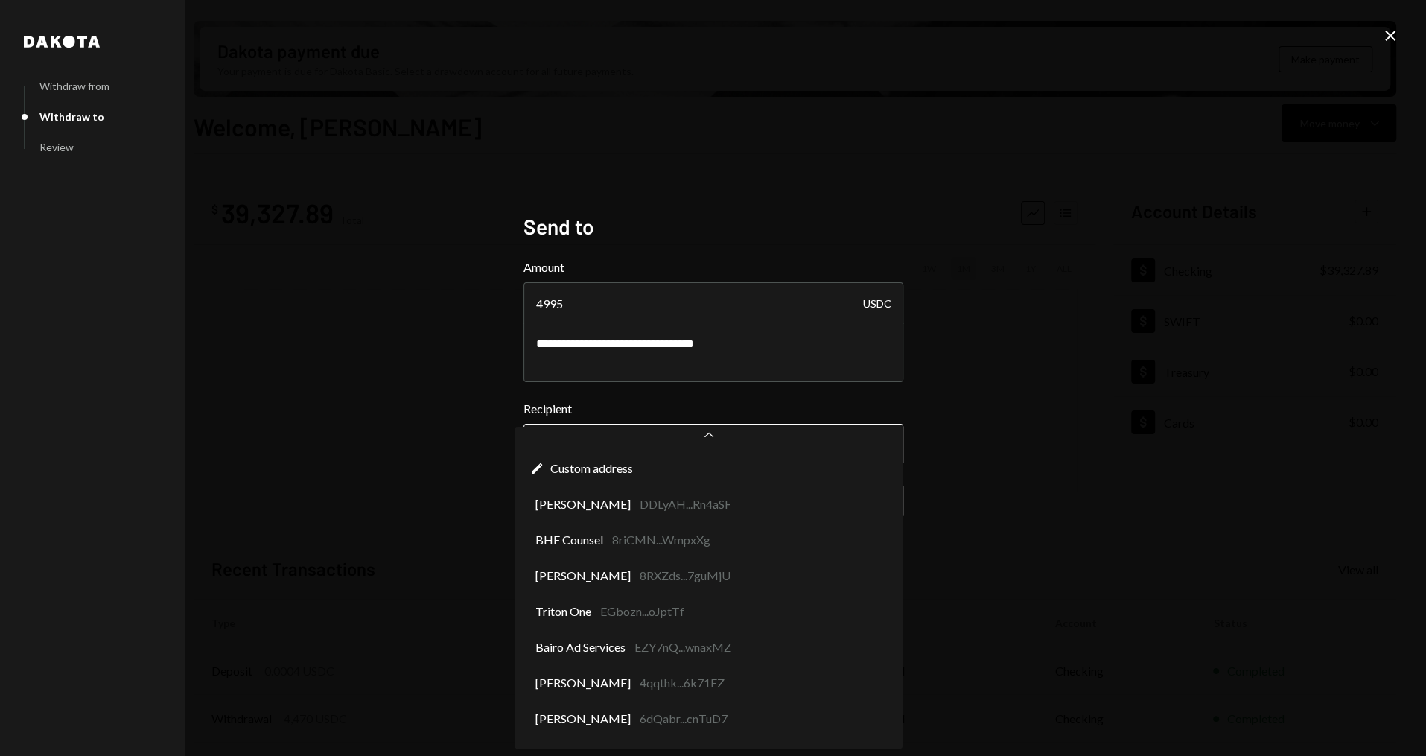
click at [589, 436] on body "J Jito Foundation Caret Down Home Home Inbox Inbox Activities Transactions Acco…" at bounding box center [713, 378] width 1426 height 756
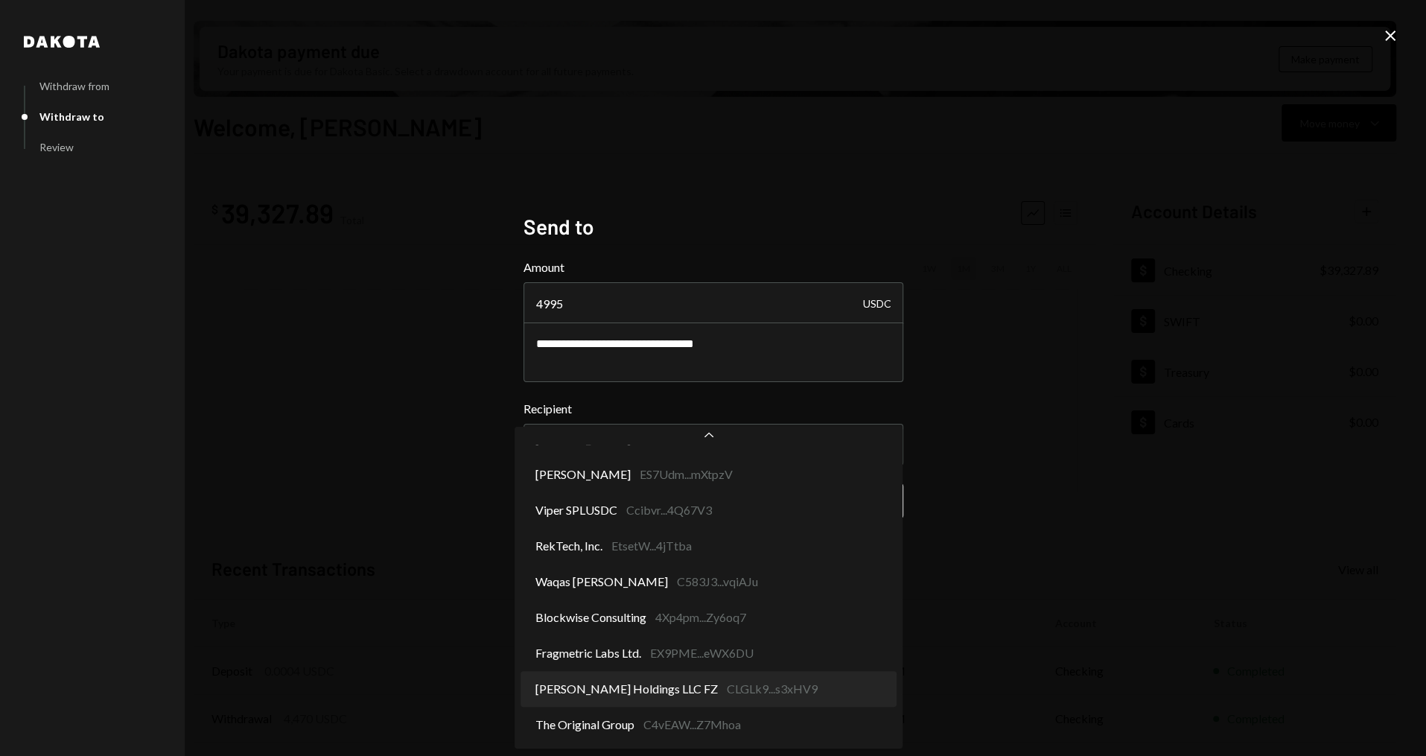
select select "**********"
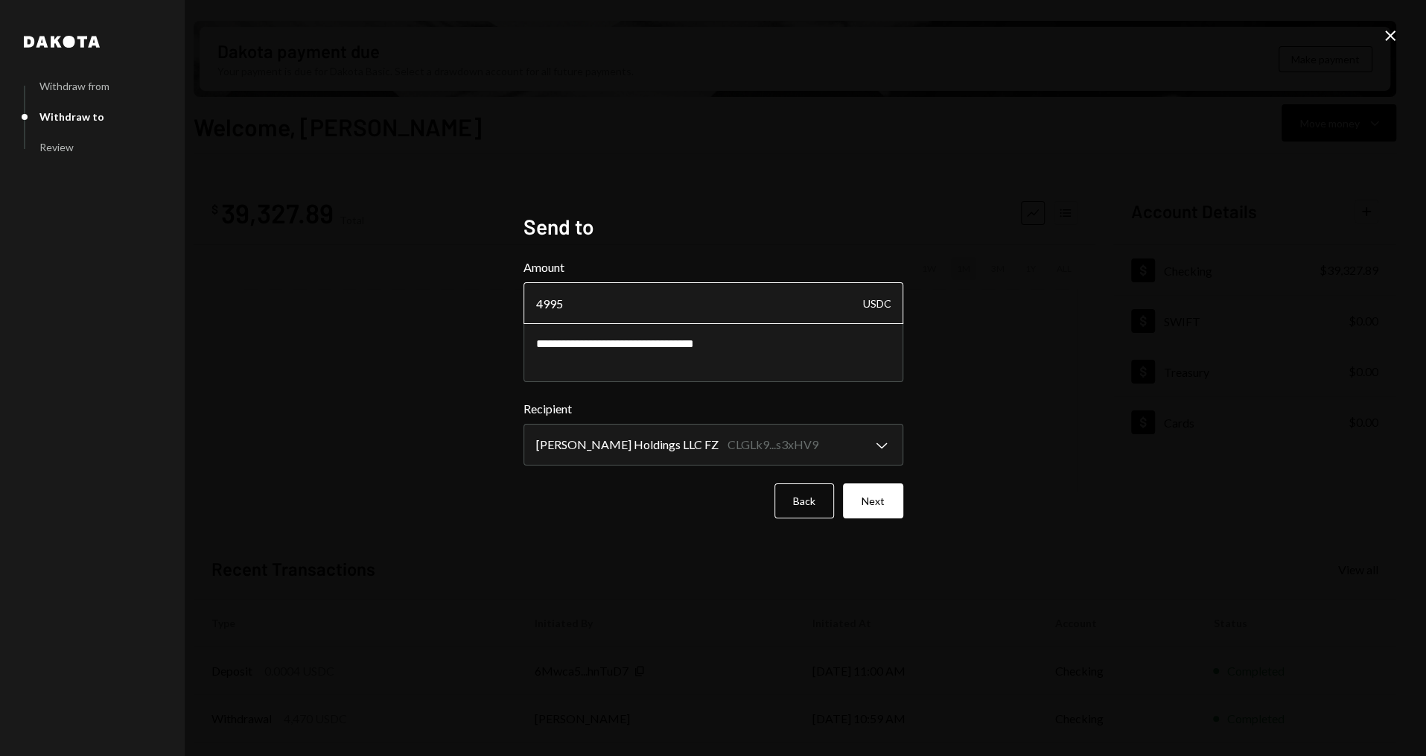
click at [642, 304] on input "4995" at bounding box center [713, 303] width 380 height 42
click at [900, 505] on button "Next" at bounding box center [873, 500] width 60 height 35
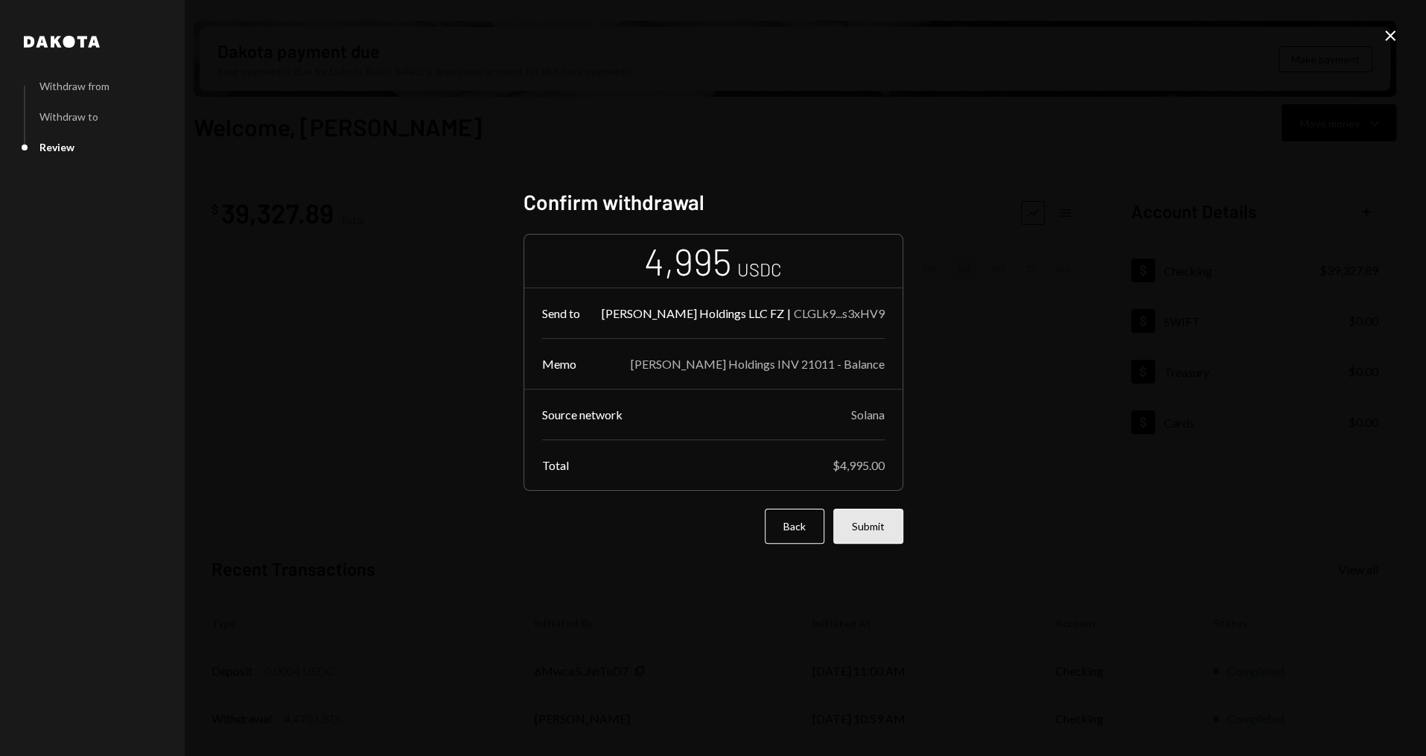
click at [889, 532] on button "Submit" at bounding box center [868, 526] width 70 height 35
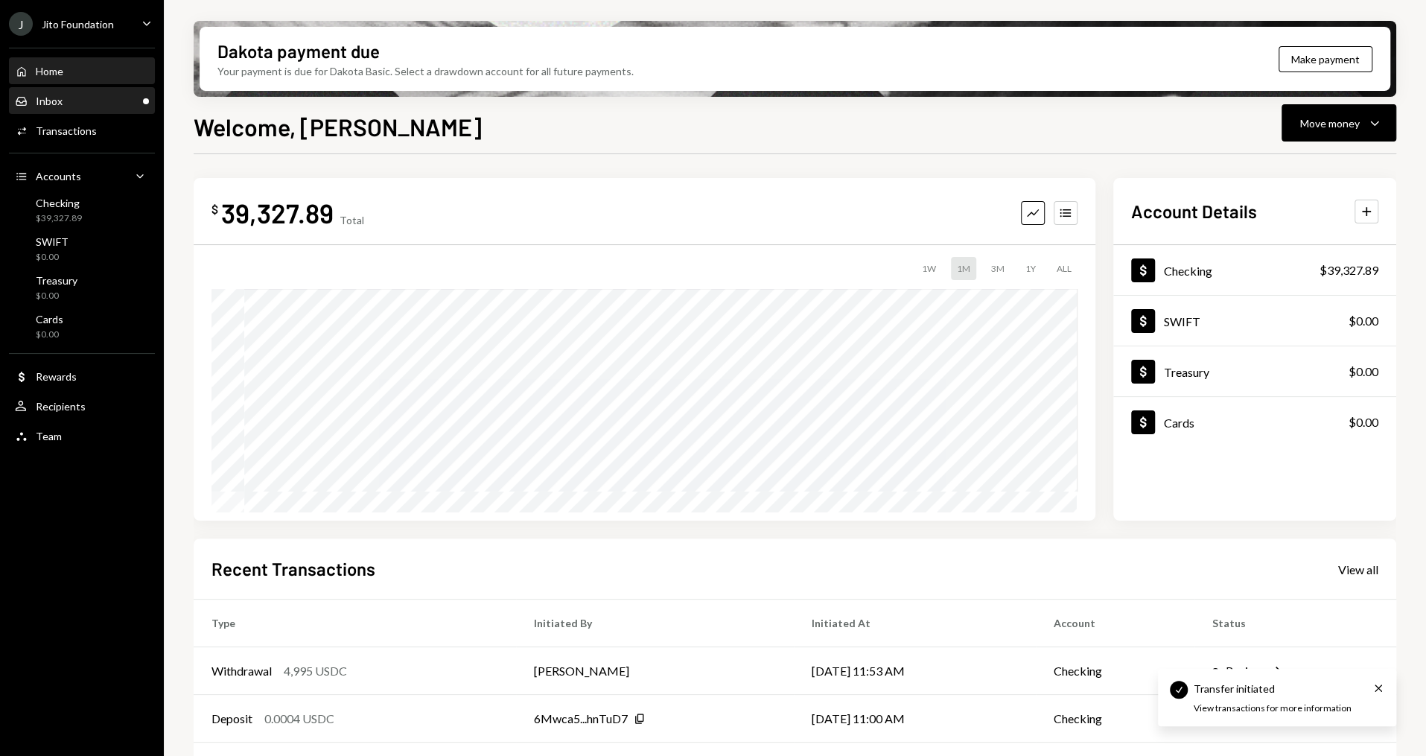
click at [101, 87] on link "Inbox Inbox" at bounding box center [82, 100] width 146 height 27
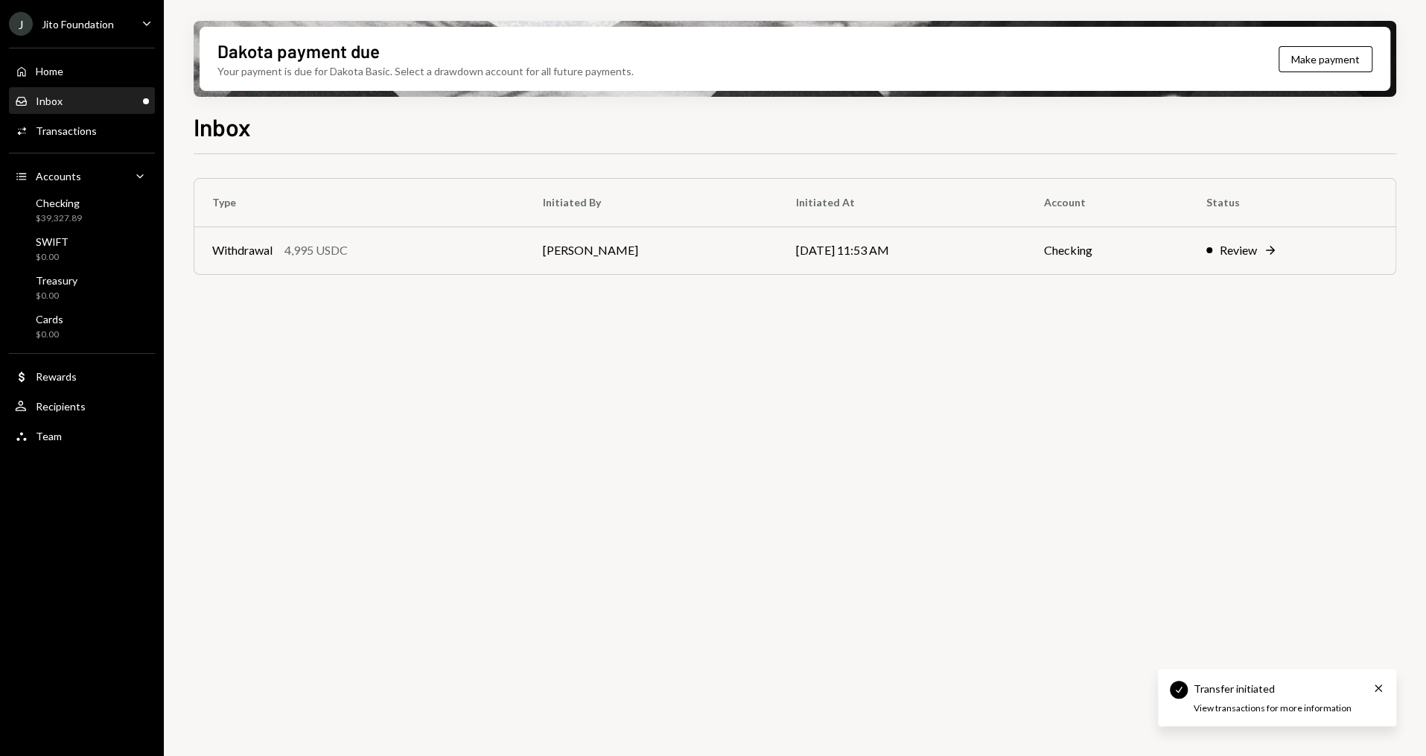
click at [97, 101] on div "Inbox Inbox" at bounding box center [82, 101] width 134 height 13
click at [261, 246] on div "Withdrawal" at bounding box center [242, 250] width 60 height 18
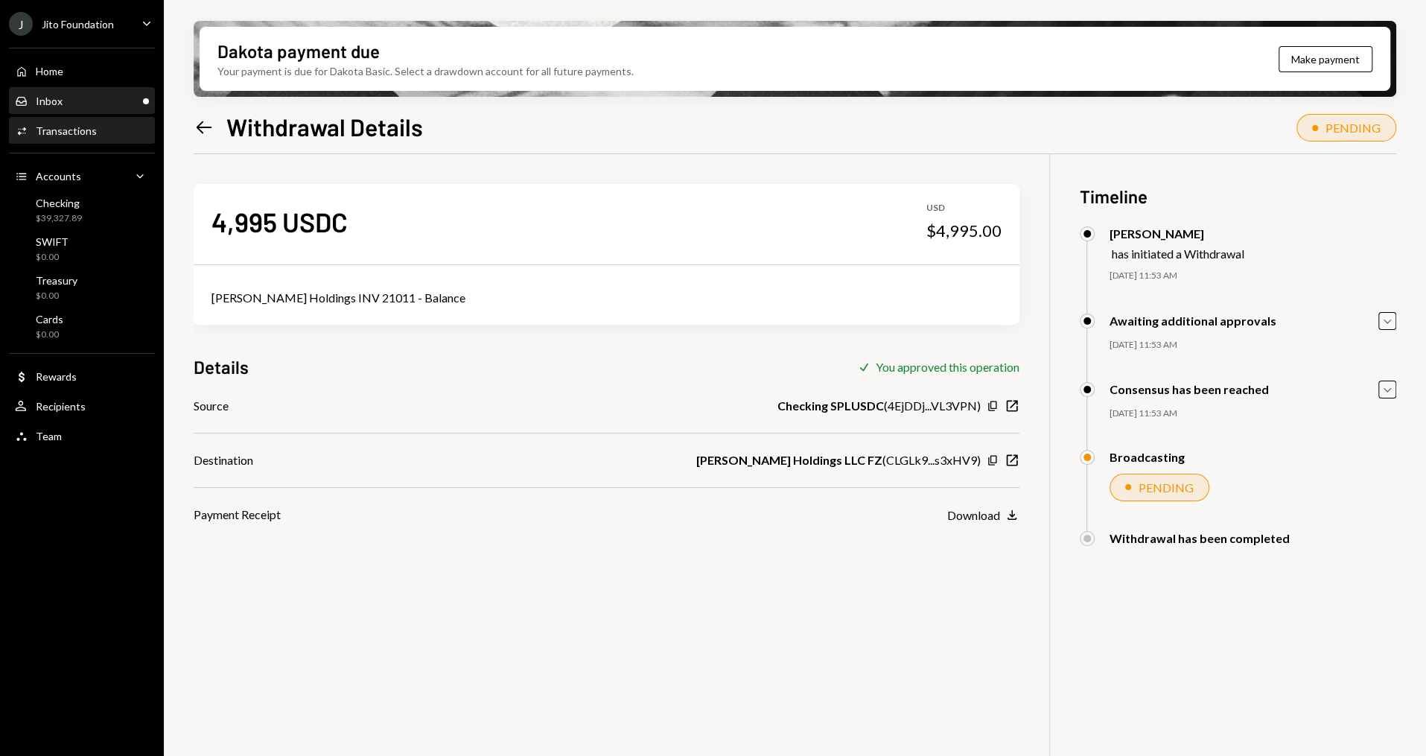
click at [125, 96] on div "Inbox Inbox" at bounding box center [82, 101] width 134 height 13
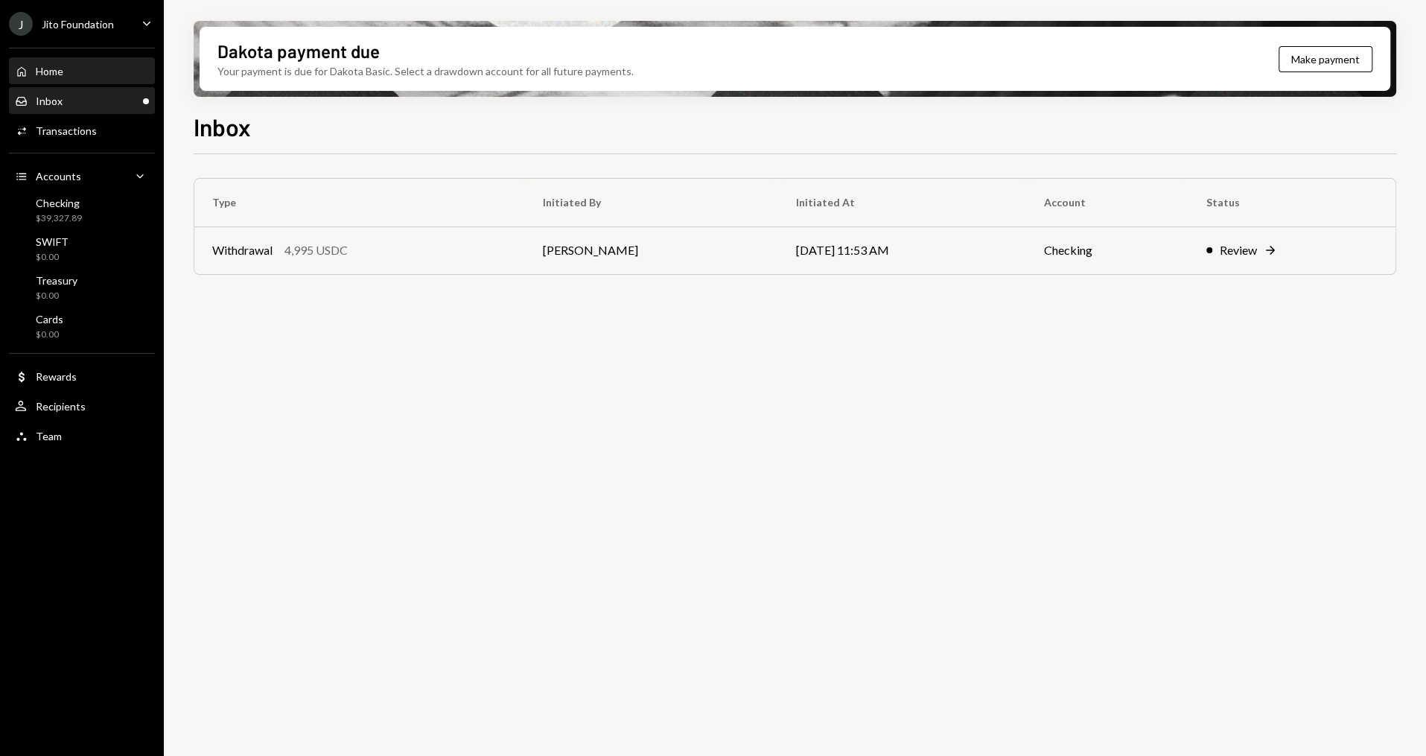
click at [93, 63] on div "Home Home" at bounding box center [82, 71] width 134 height 25
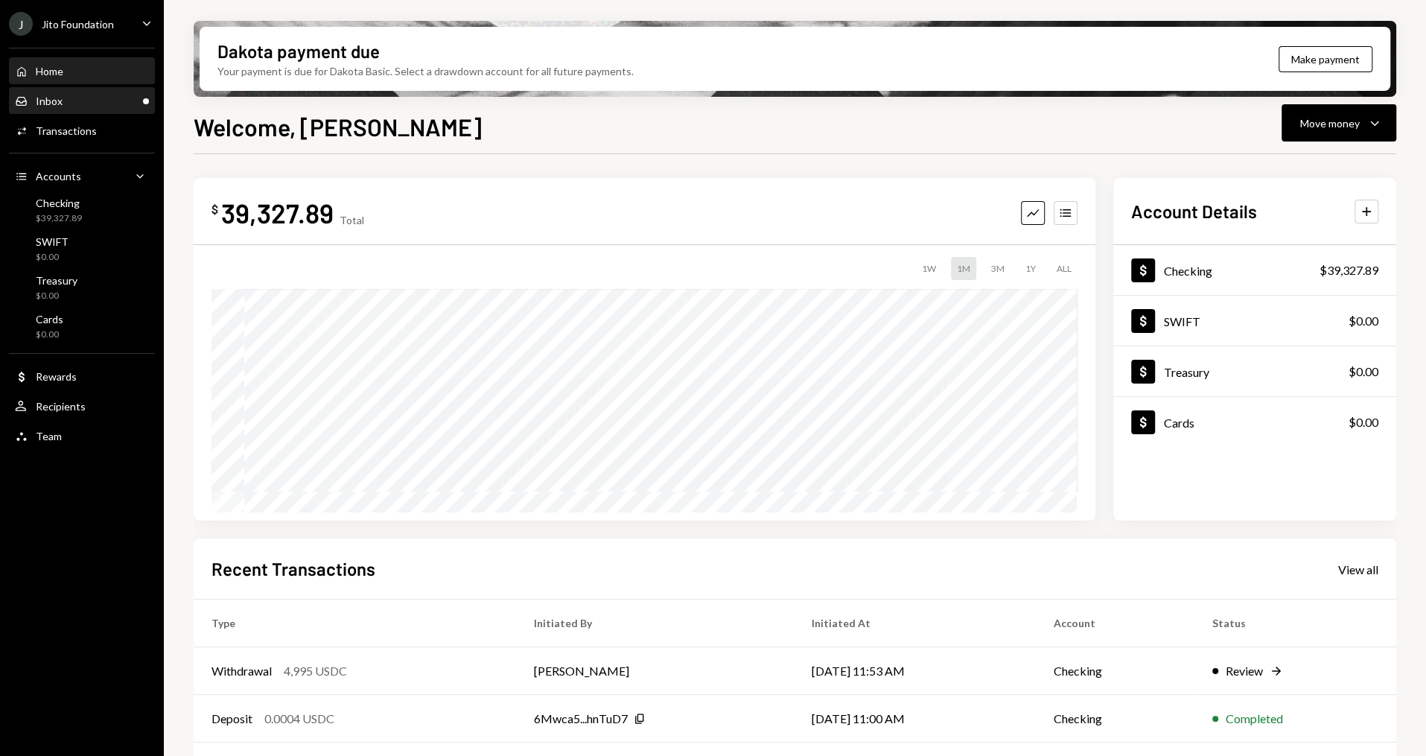
click at [97, 101] on div "Inbox Inbox" at bounding box center [82, 101] width 134 height 13
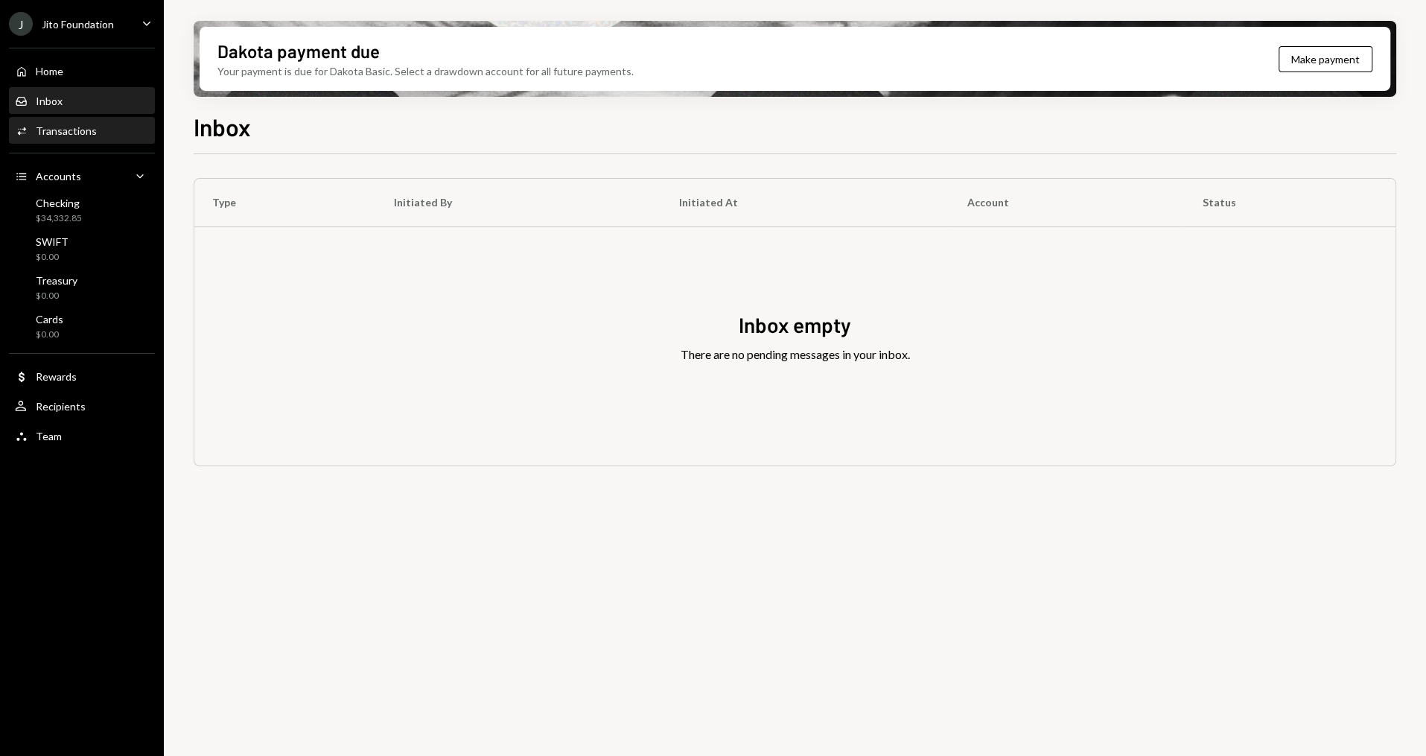
click at [95, 141] on div "Activities Transactions" at bounding box center [82, 130] width 134 height 25
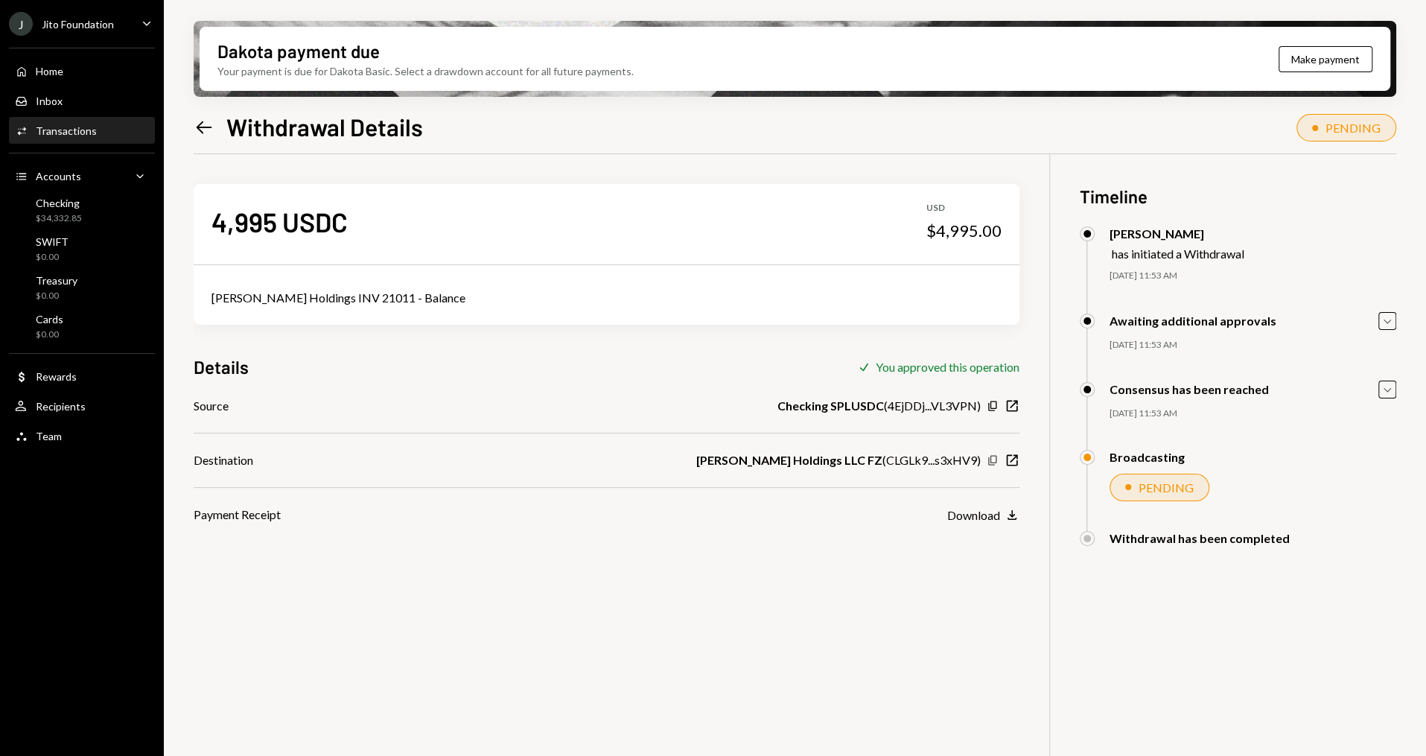
click at [995, 457] on icon "button" at bounding box center [992, 460] width 8 height 10
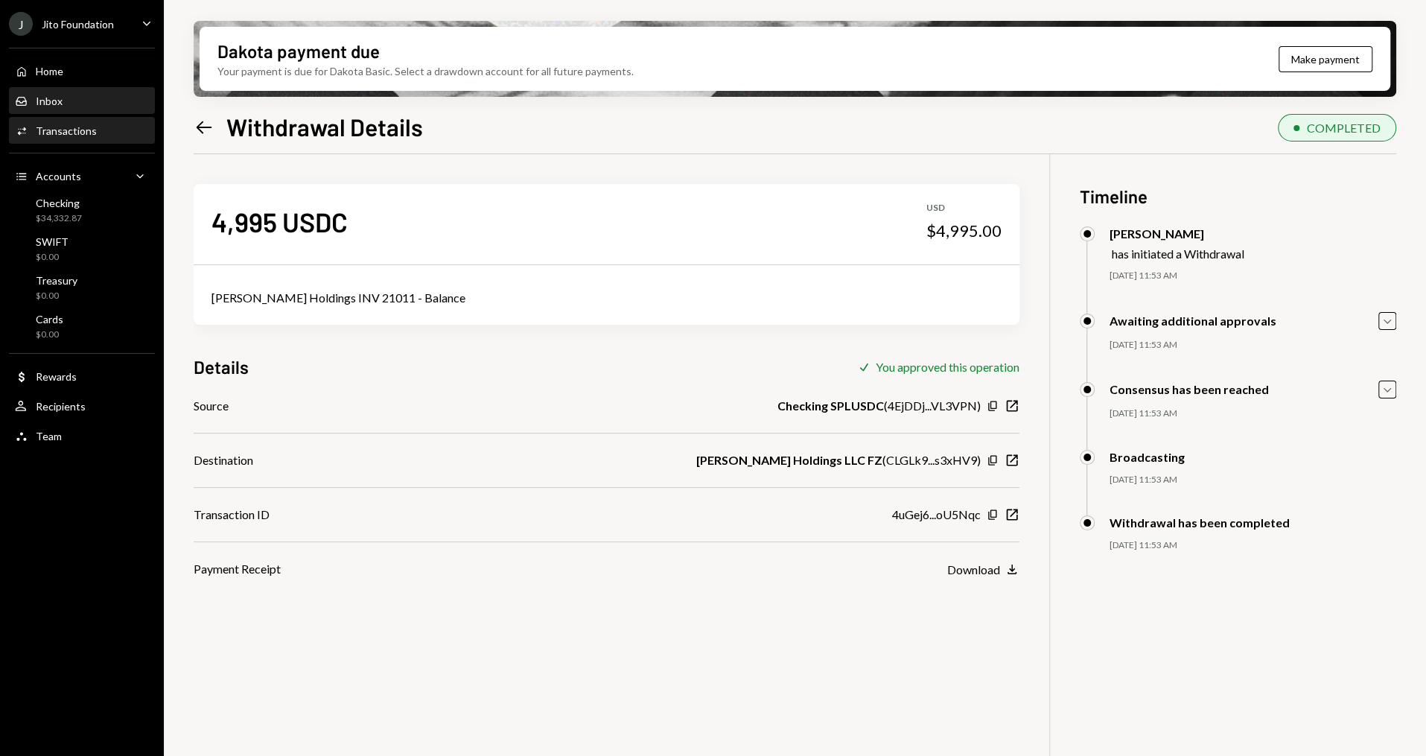
click at [71, 103] on div "Inbox Inbox" at bounding box center [82, 101] width 134 height 13
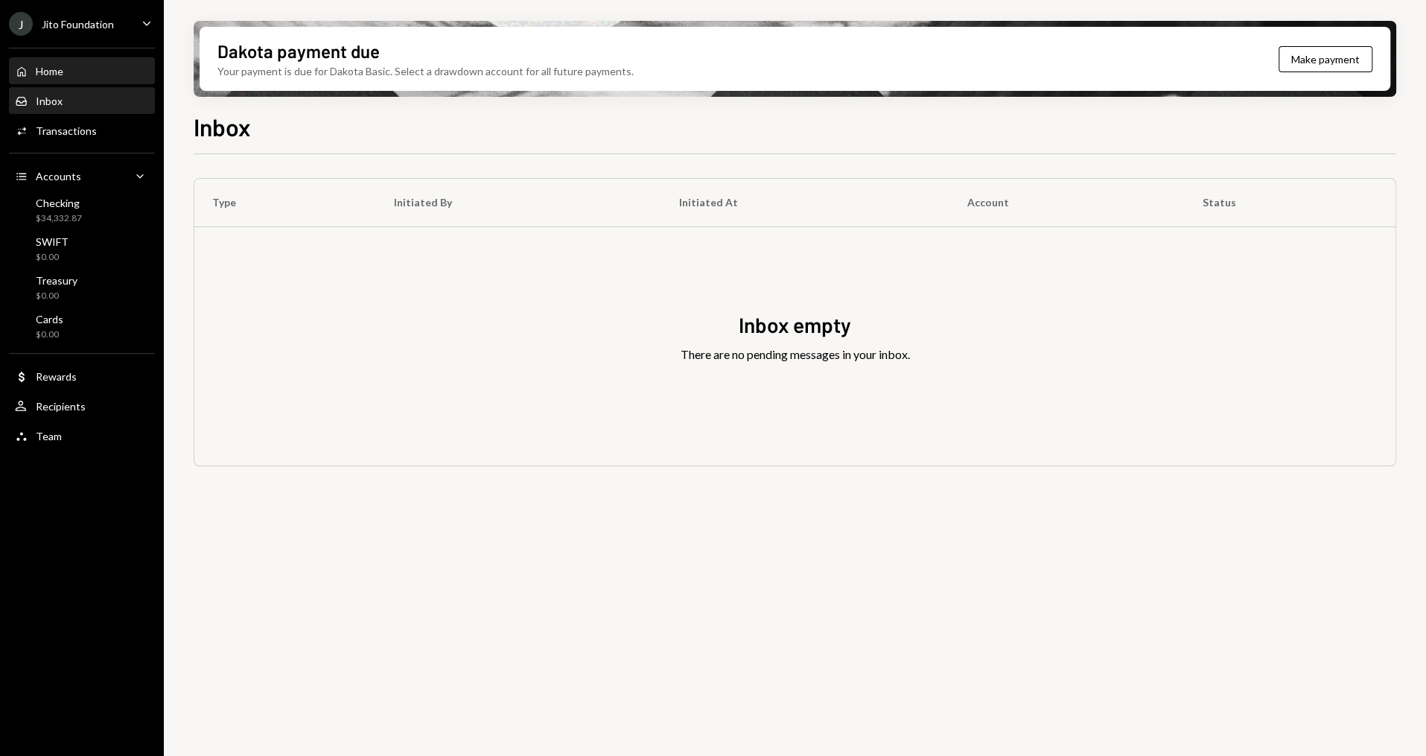
click at [79, 67] on div "Home Home" at bounding box center [82, 71] width 134 height 13
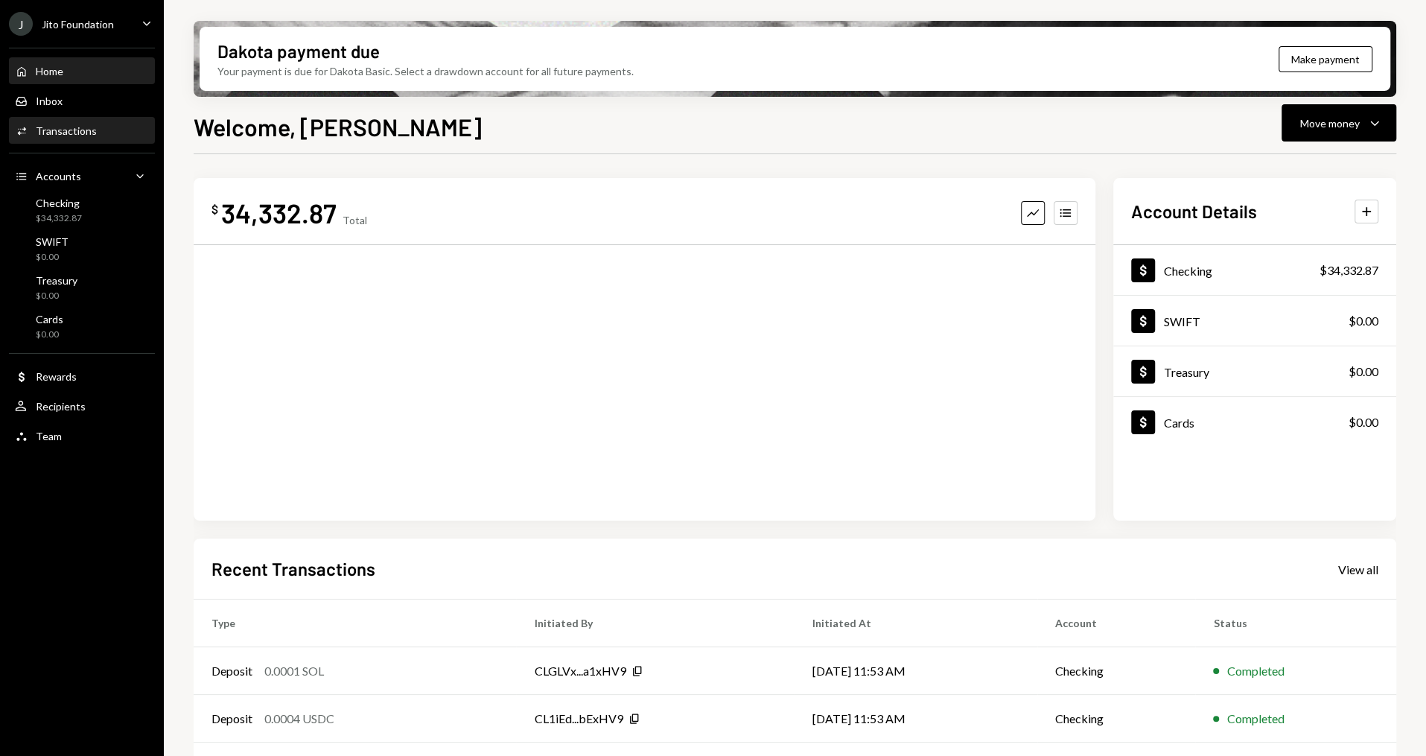
click at [98, 138] on div "Activities Transactions" at bounding box center [82, 130] width 134 height 25
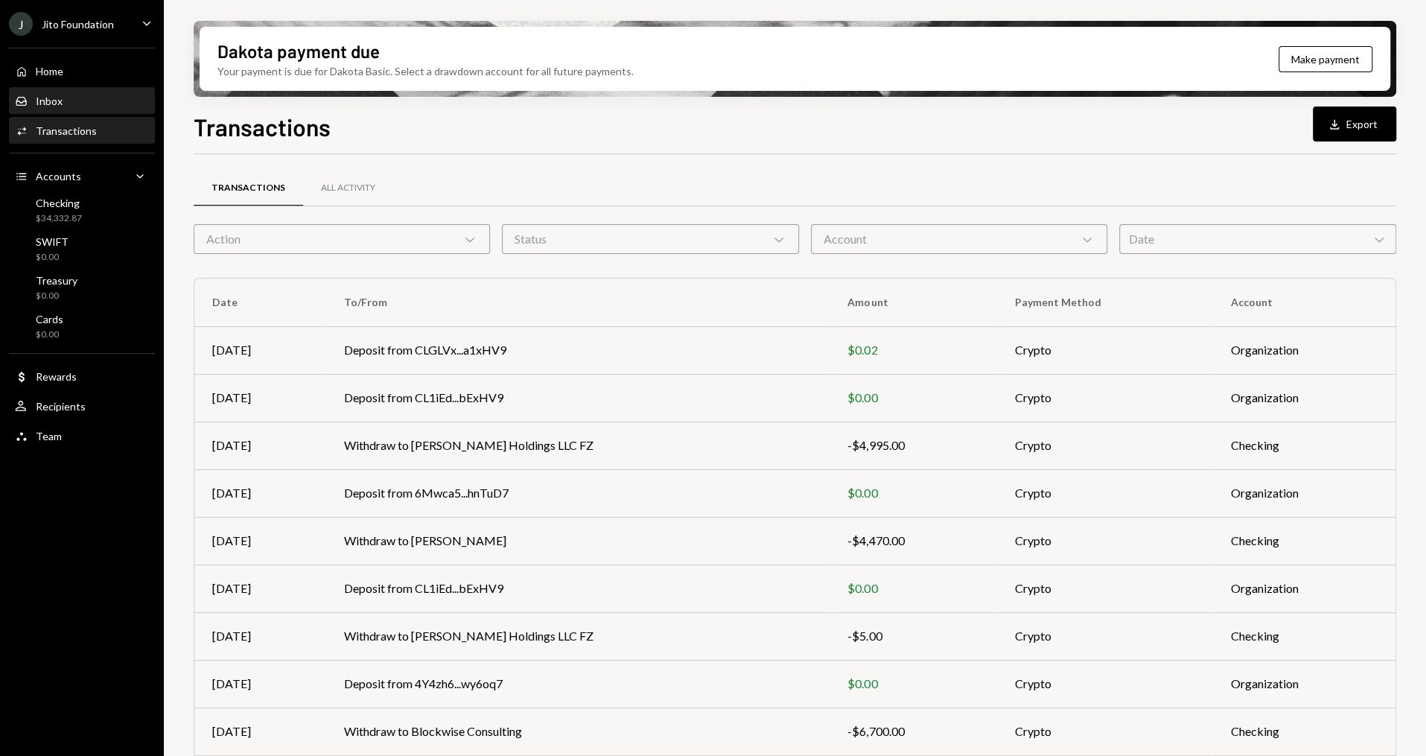
click at [117, 104] on div "Inbox Inbox" at bounding box center [82, 101] width 134 height 13
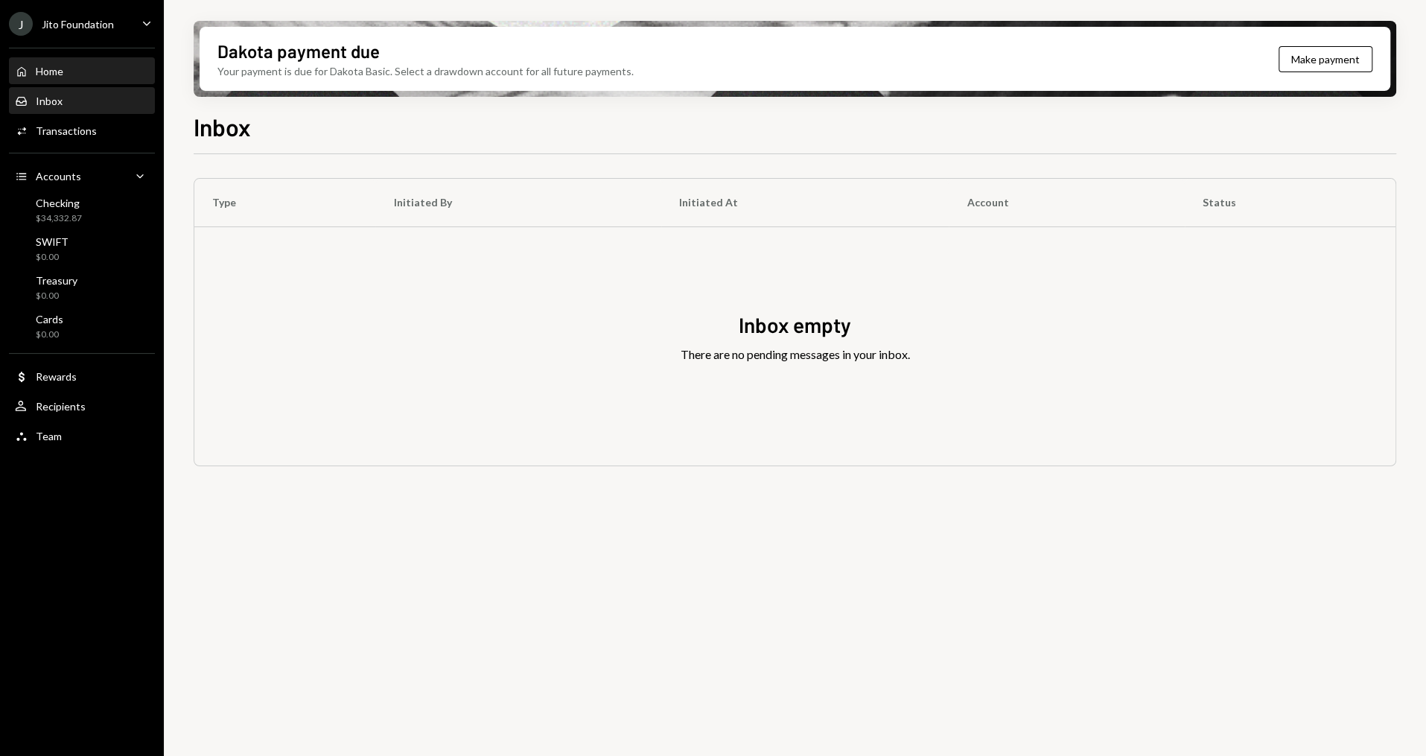
click at [92, 61] on div "Home Home" at bounding box center [82, 71] width 134 height 25
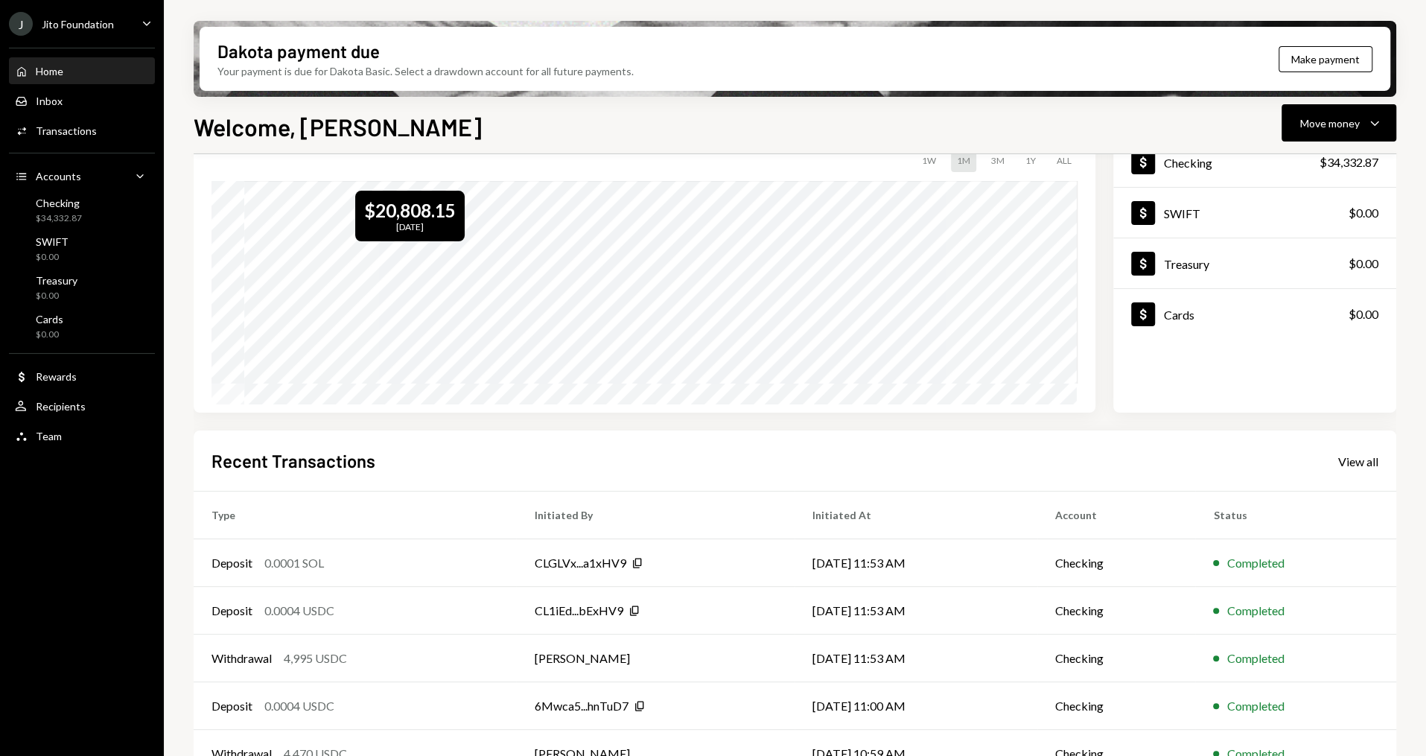
scroll to position [141, 0]
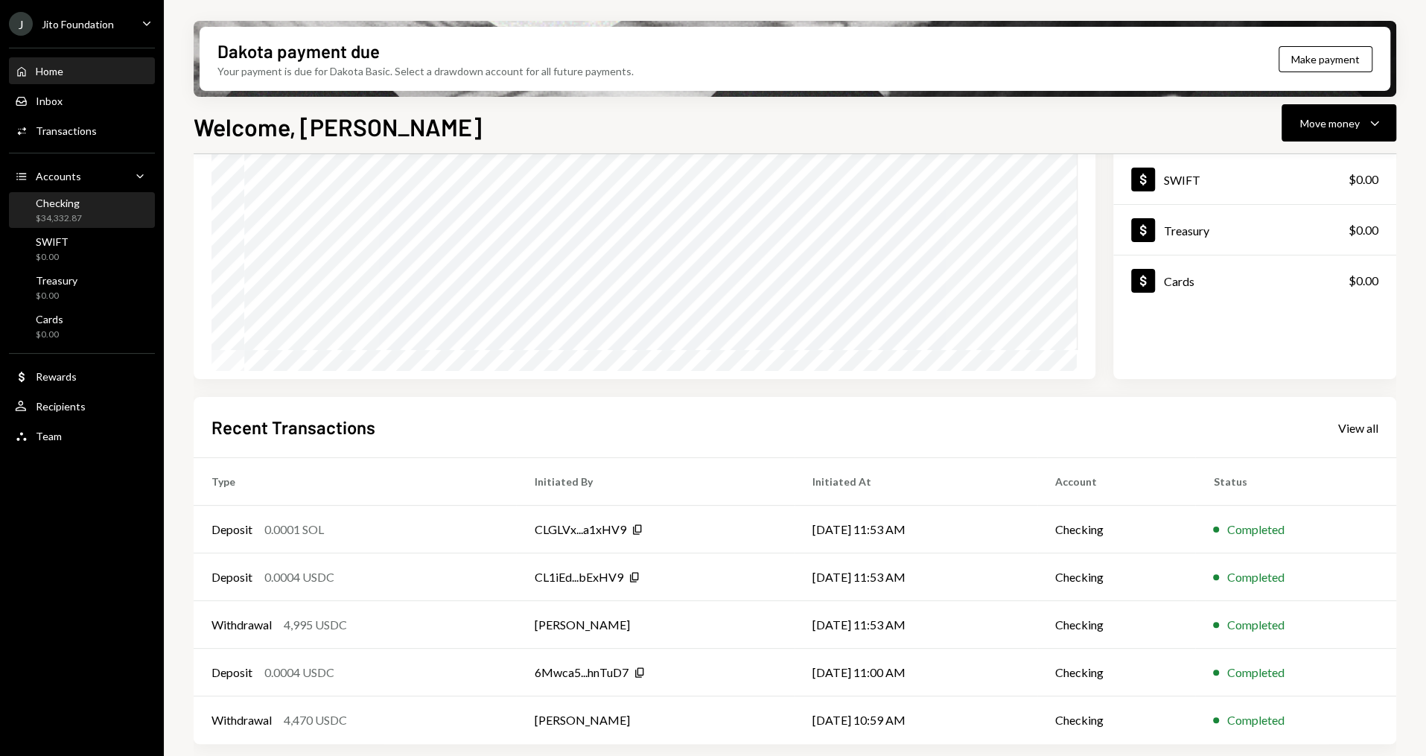
click at [76, 197] on div "Checking" at bounding box center [59, 203] width 46 height 13
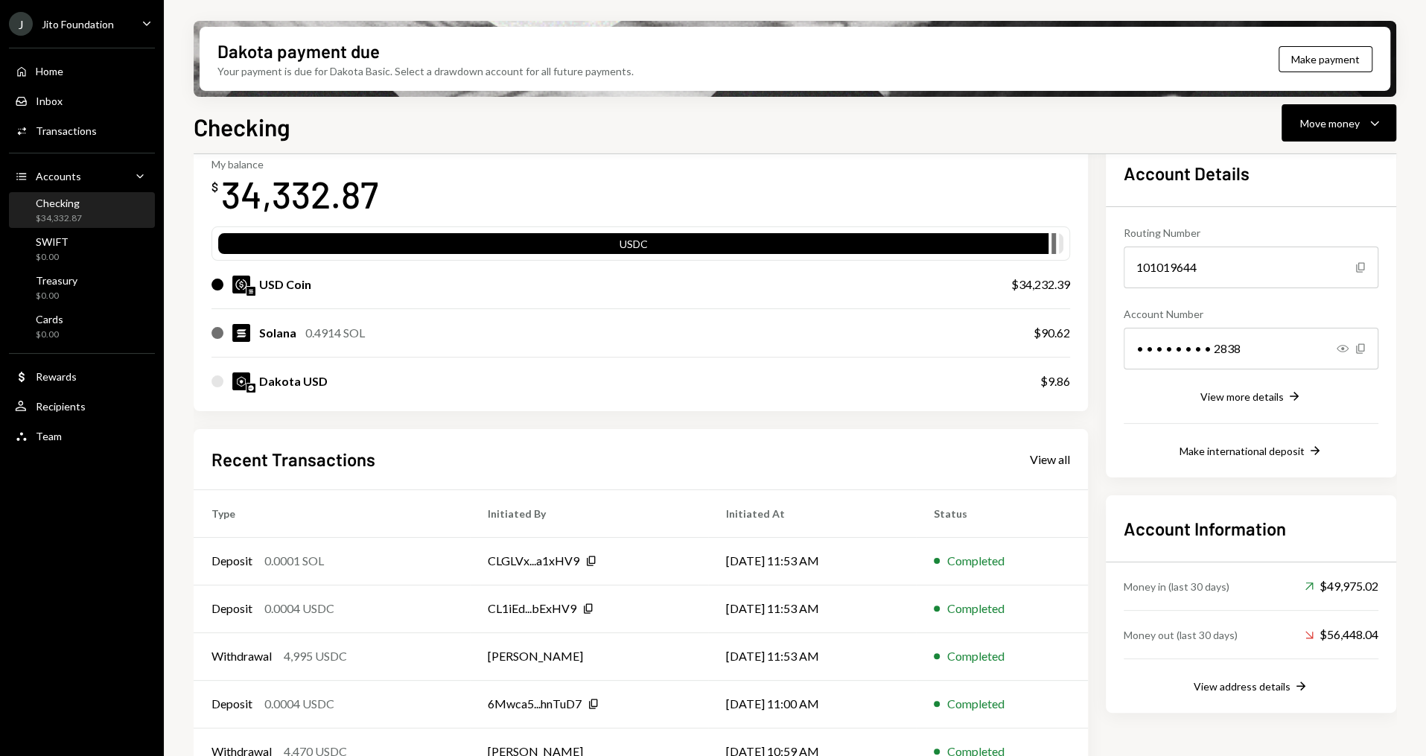
scroll to position [115, 0]
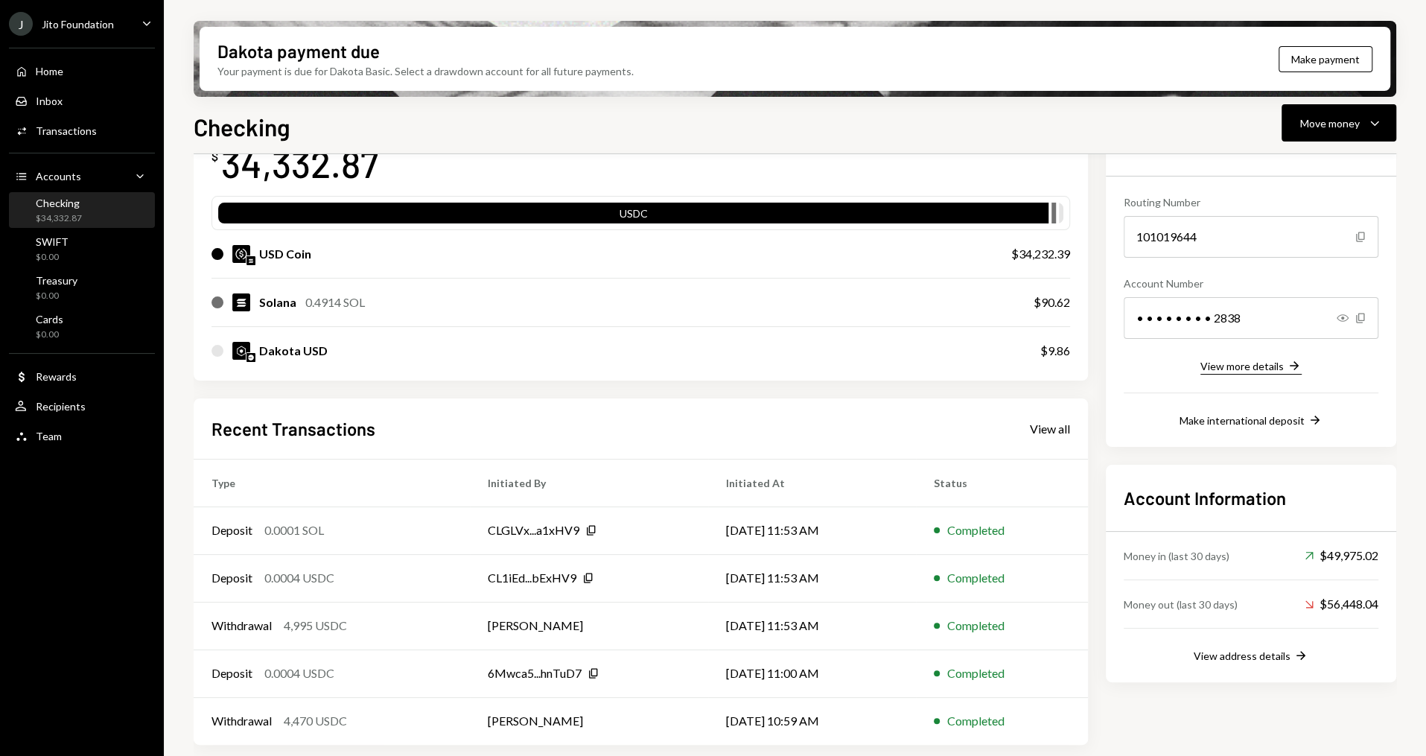
click at [1278, 360] on div "View more details" at bounding box center [1241, 366] width 83 height 13
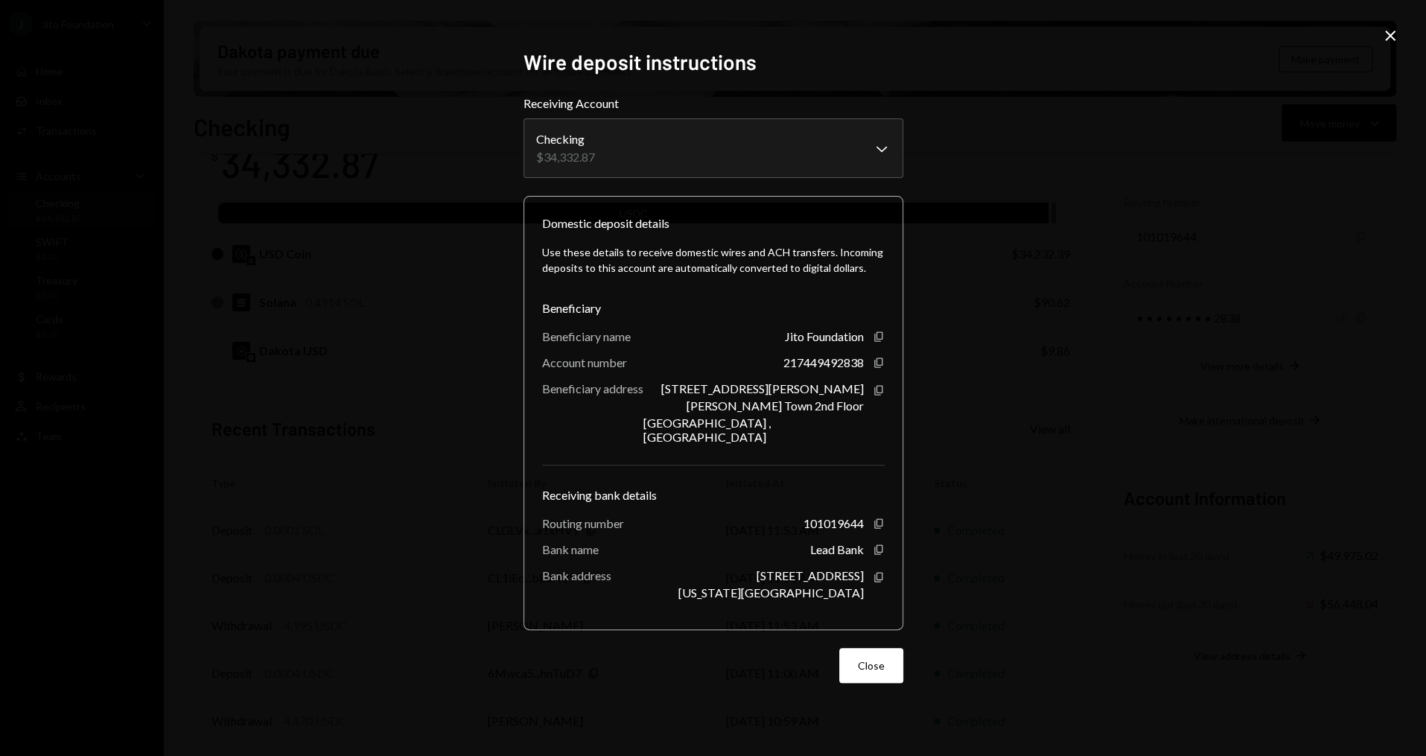
click at [1388, 33] on icon "Close" at bounding box center [1390, 36] width 18 height 18
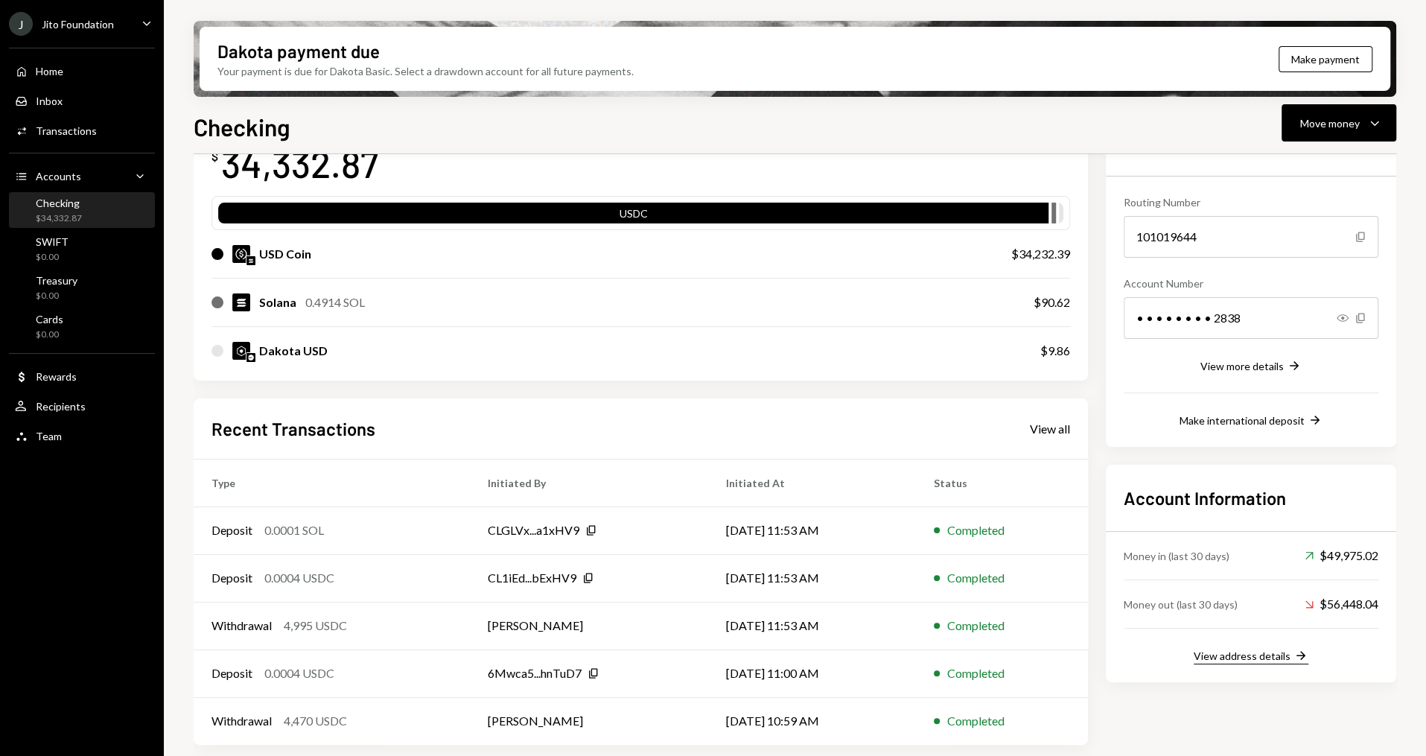
click at [1239, 656] on div "View address details" at bounding box center [1242, 655] width 97 height 13
